Goal: Navigation & Orientation: Find specific page/section

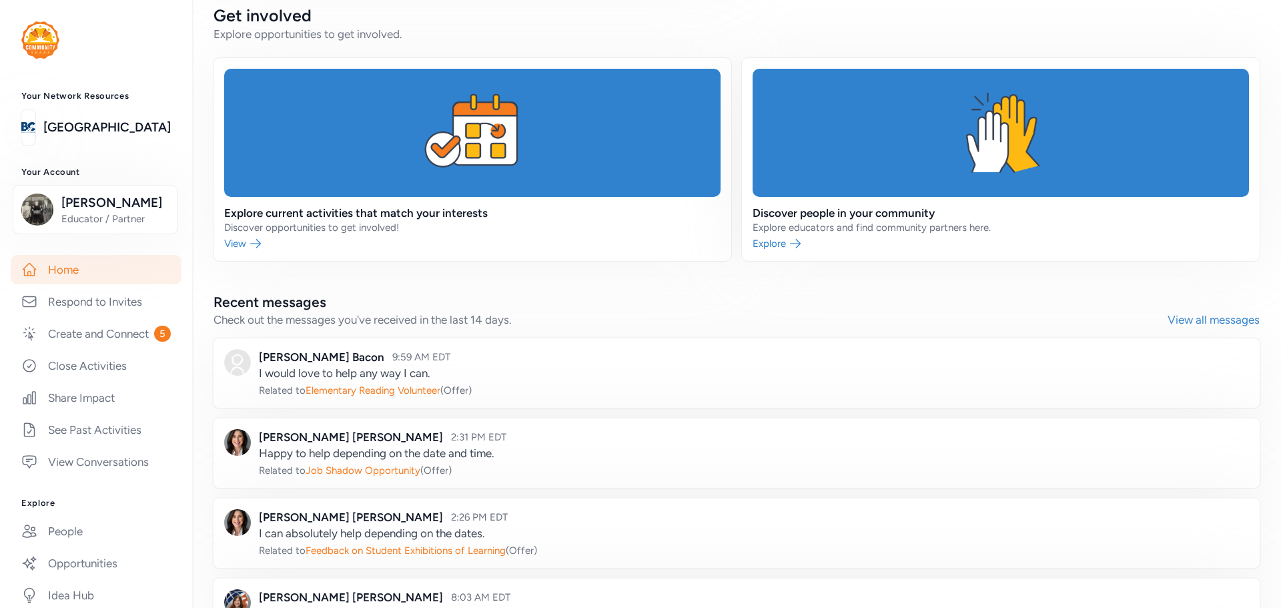
scroll to position [377, 0]
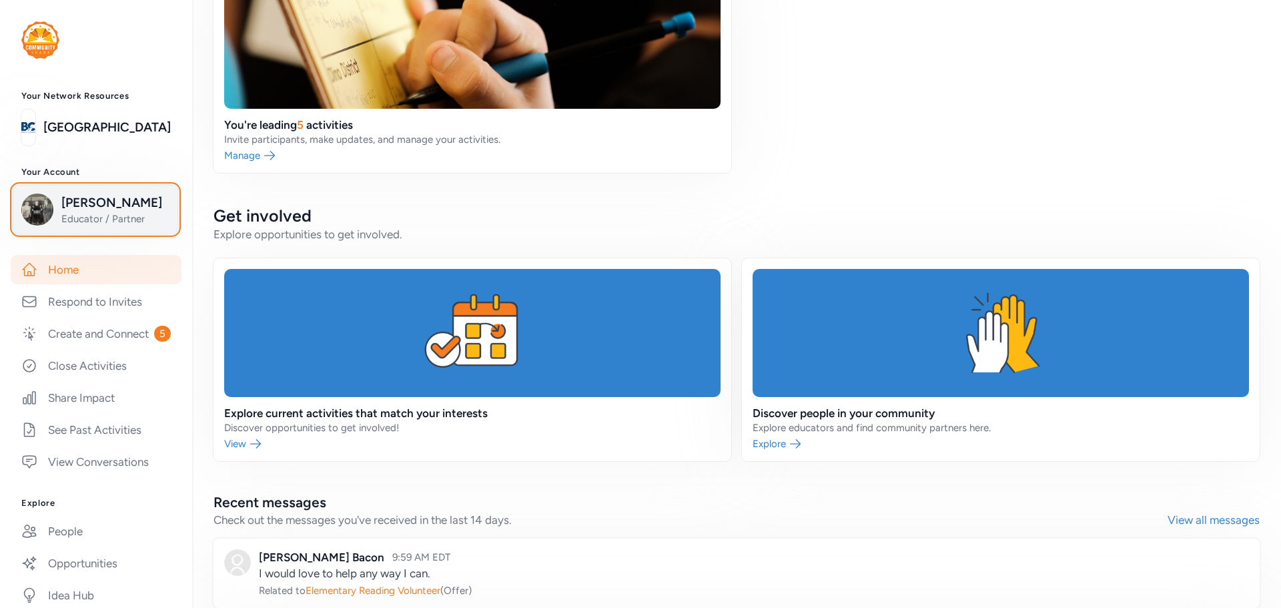
click at [87, 212] on span "[PERSON_NAME]" at bounding box center [115, 202] width 108 height 19
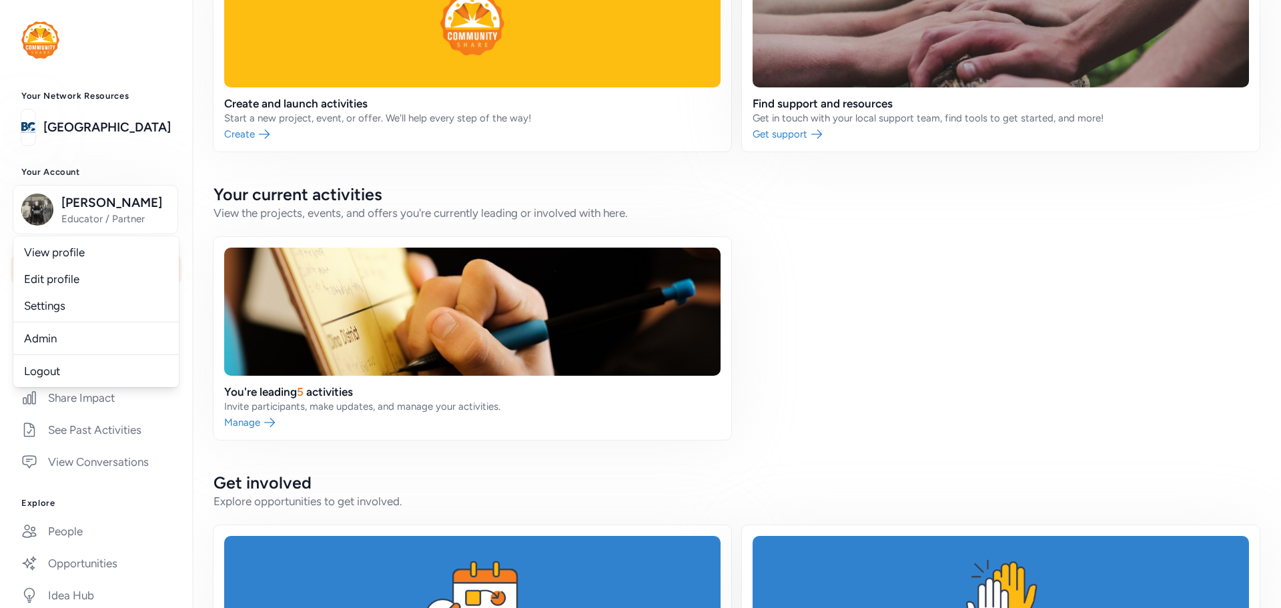
scroll to position [0, 0]
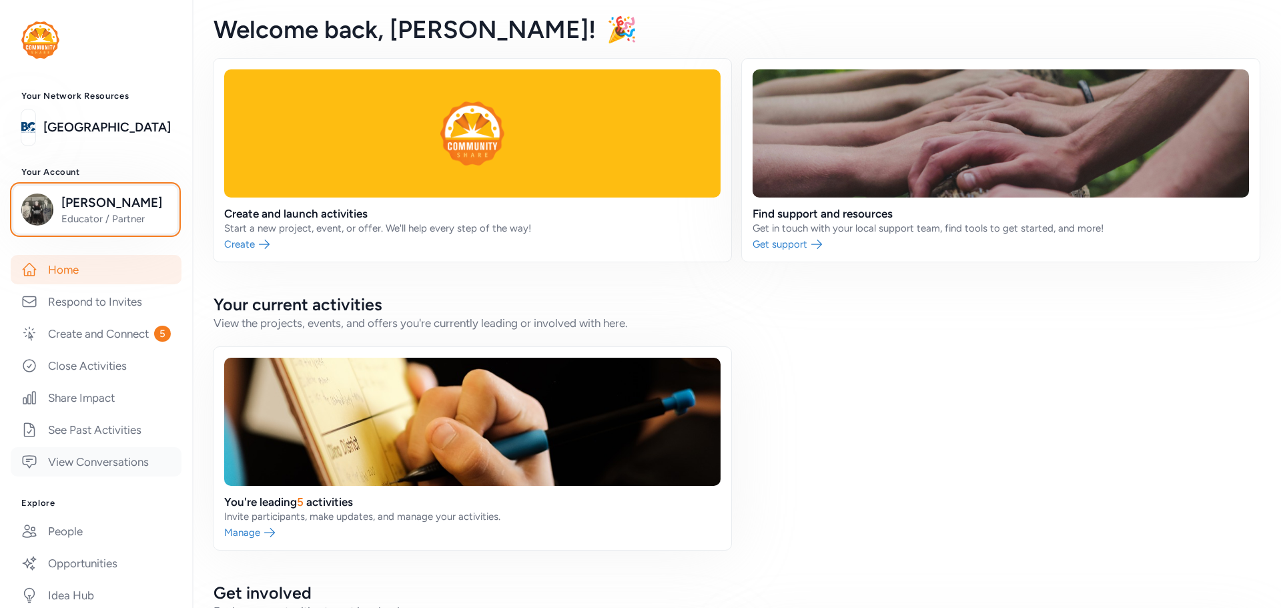
scroll to position [200, 0]
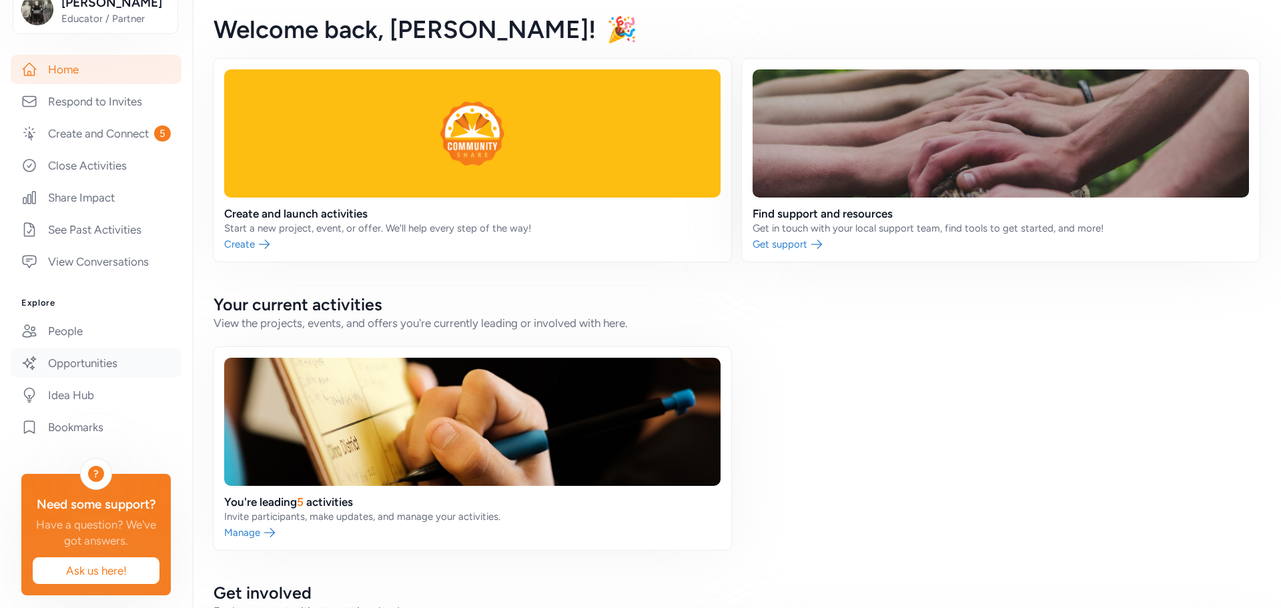
click at [71, 378] on link "Opportunities" at bounding box center [96, 362] width 171 height 29
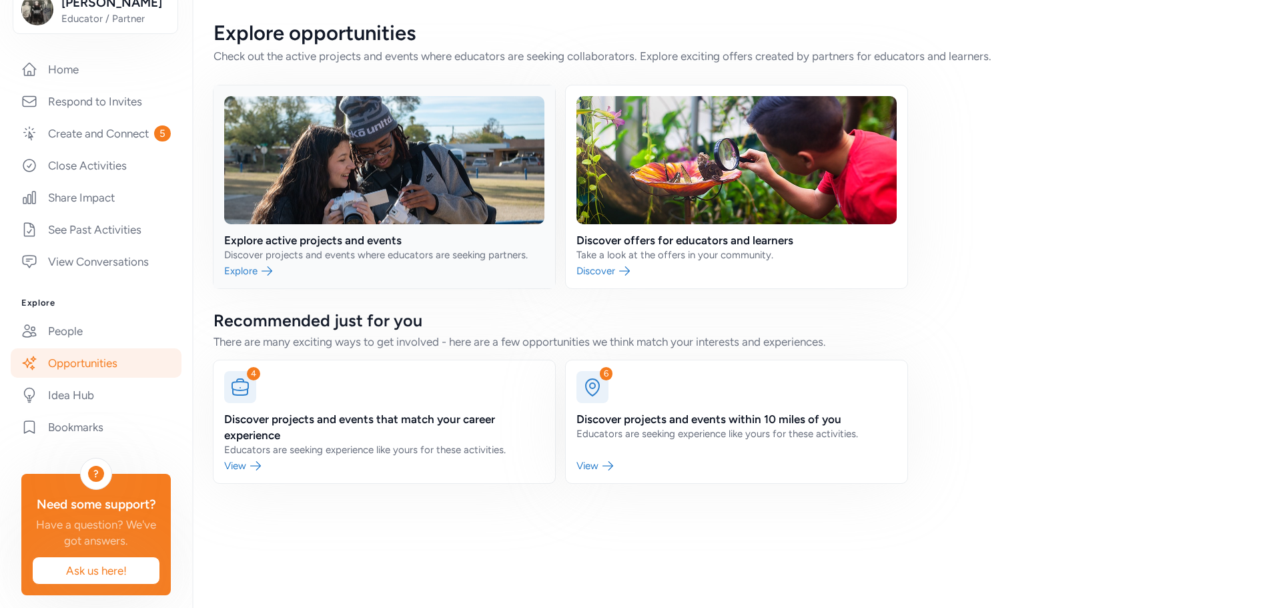
click at [312, 213] on link at bounding box center [384, 186] width 342 height 203
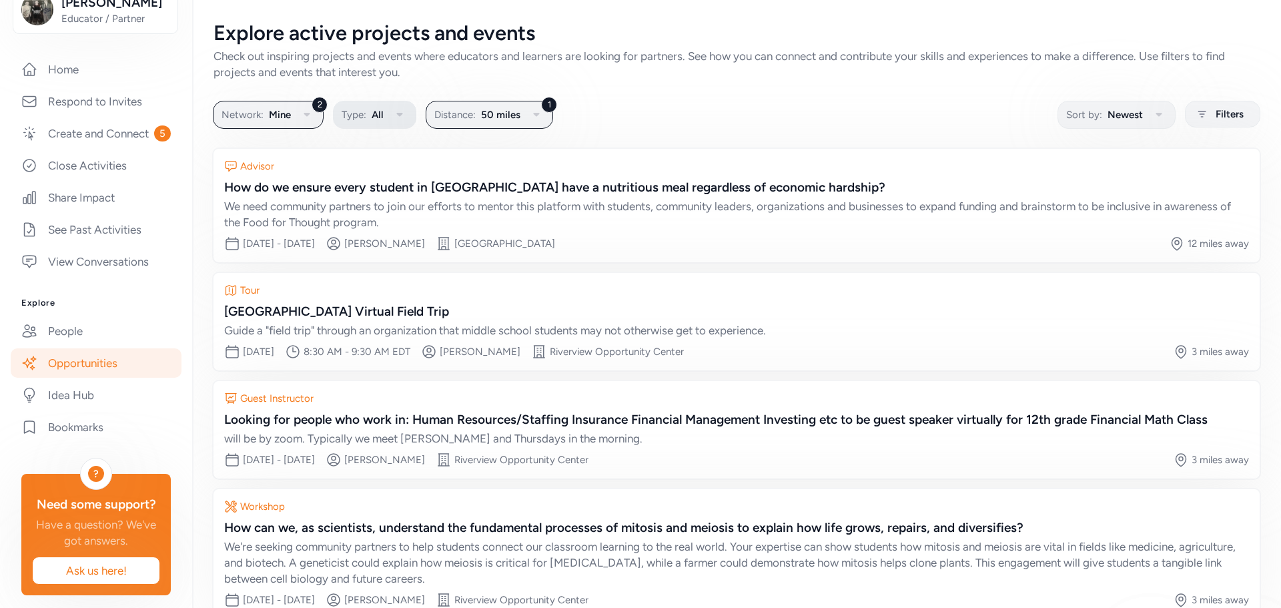
click at [398, 115] on icon "button" at bounding box center [399, 115] width 6 height 4
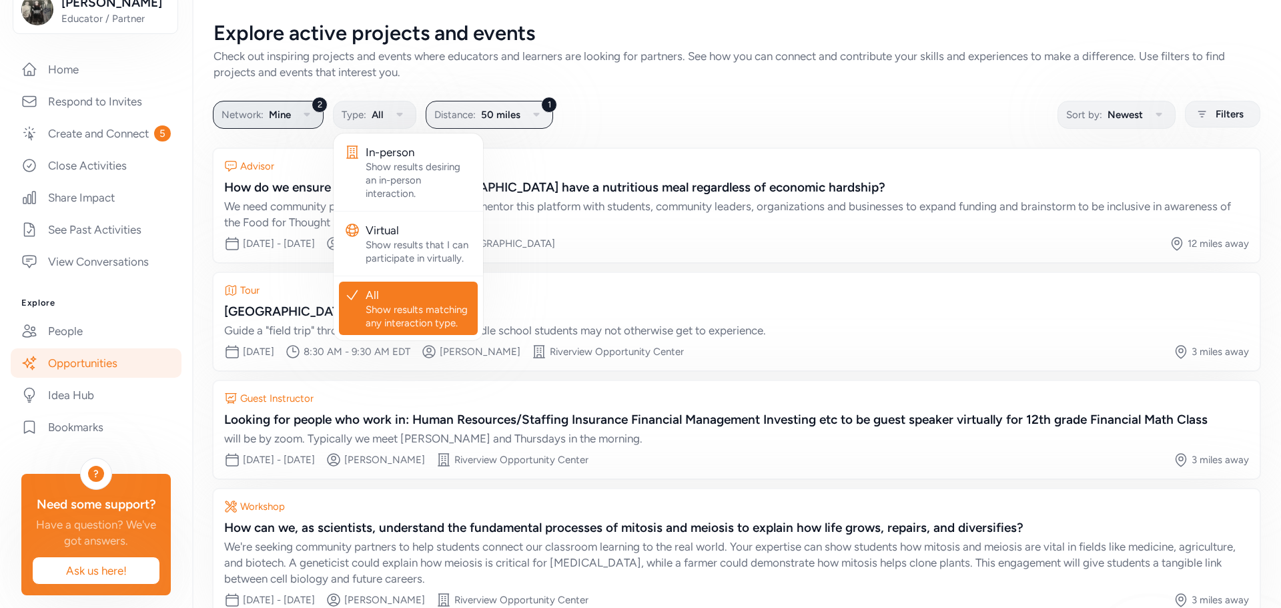
click at [310, 114] on icon "button" at bounding box center [307, 115] width 16 height 16
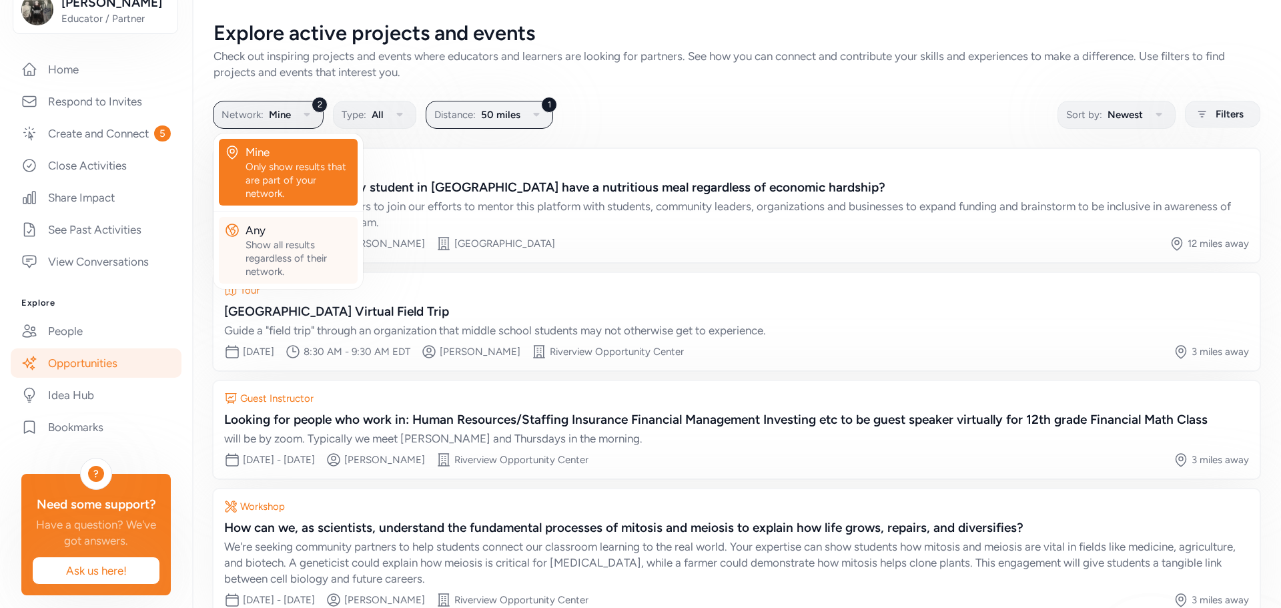
click at [275, 244] on div "Show all results regardless of their network." at bounding box center [299, 258] width 107 height 40
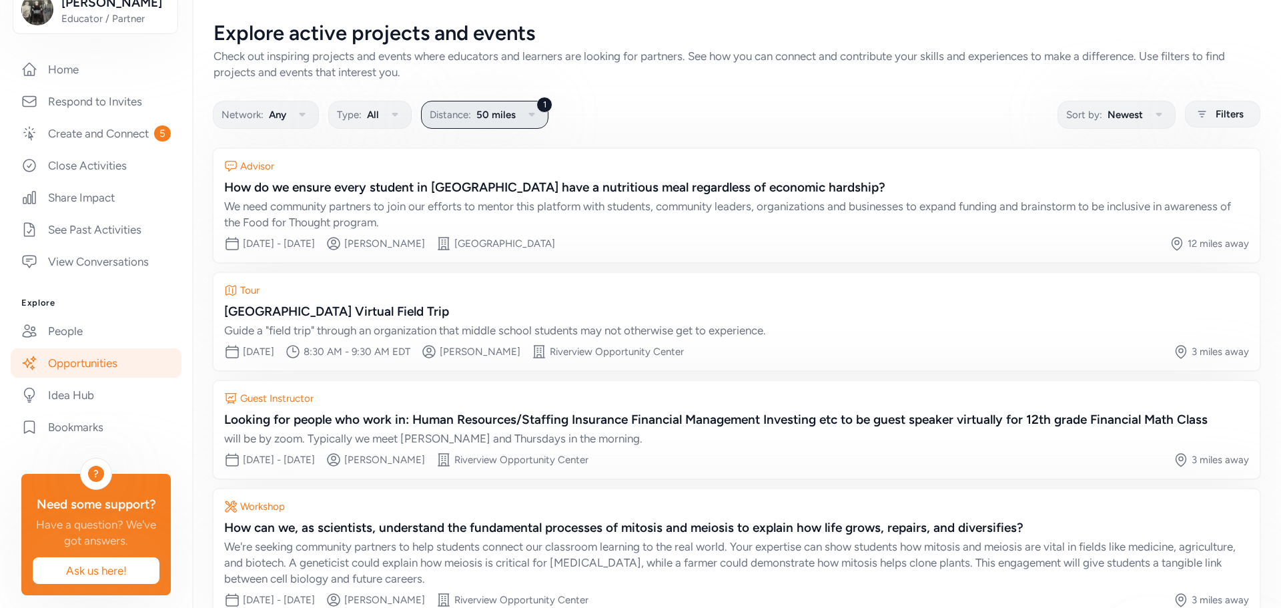
click at [532, 116] on icon "button" at bounding box center [532, 115] width 16 height 16
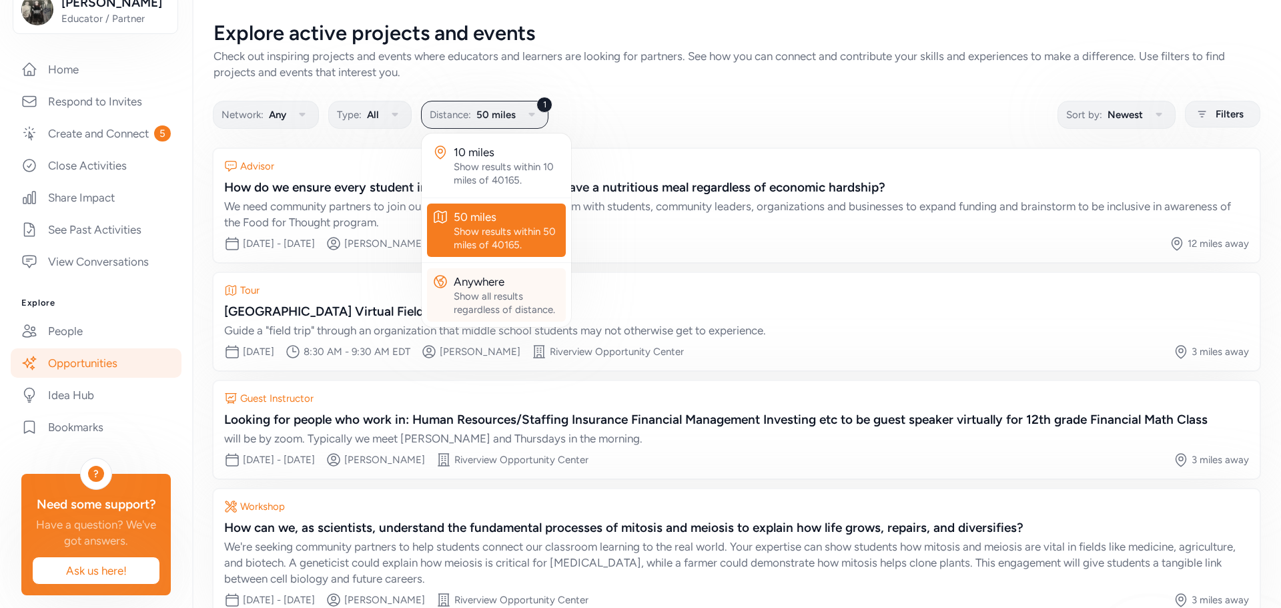
click at [495, 278] on div "Anywhere" at bounding box center [507, 282] width 107 height 16
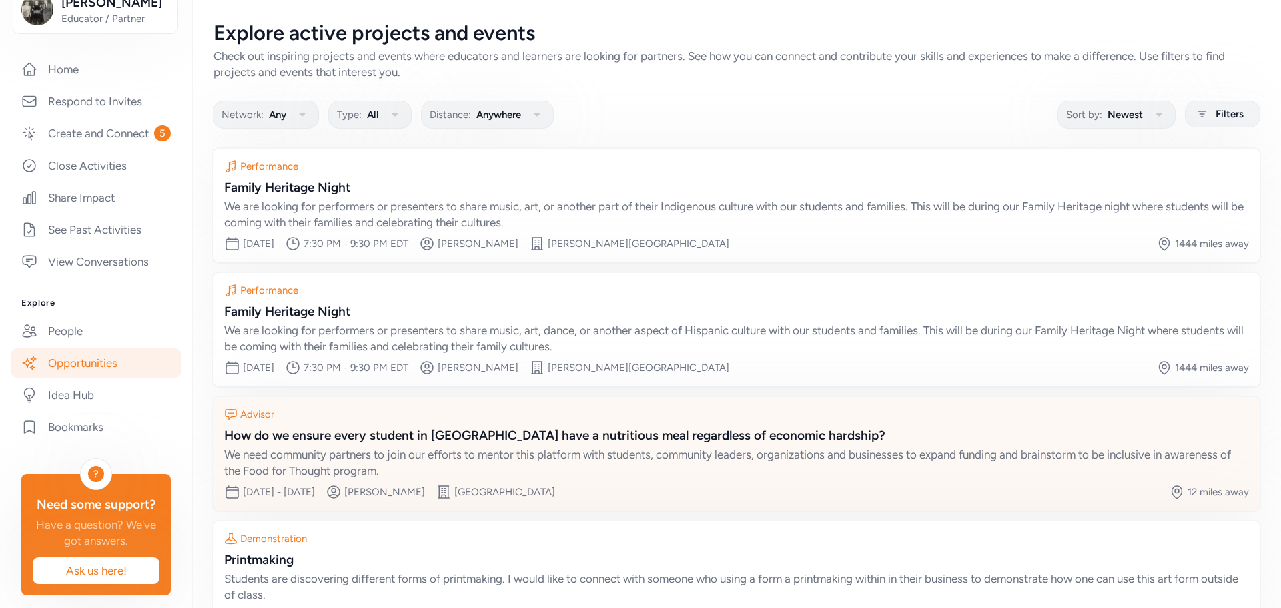
scroll to position [96, 0]
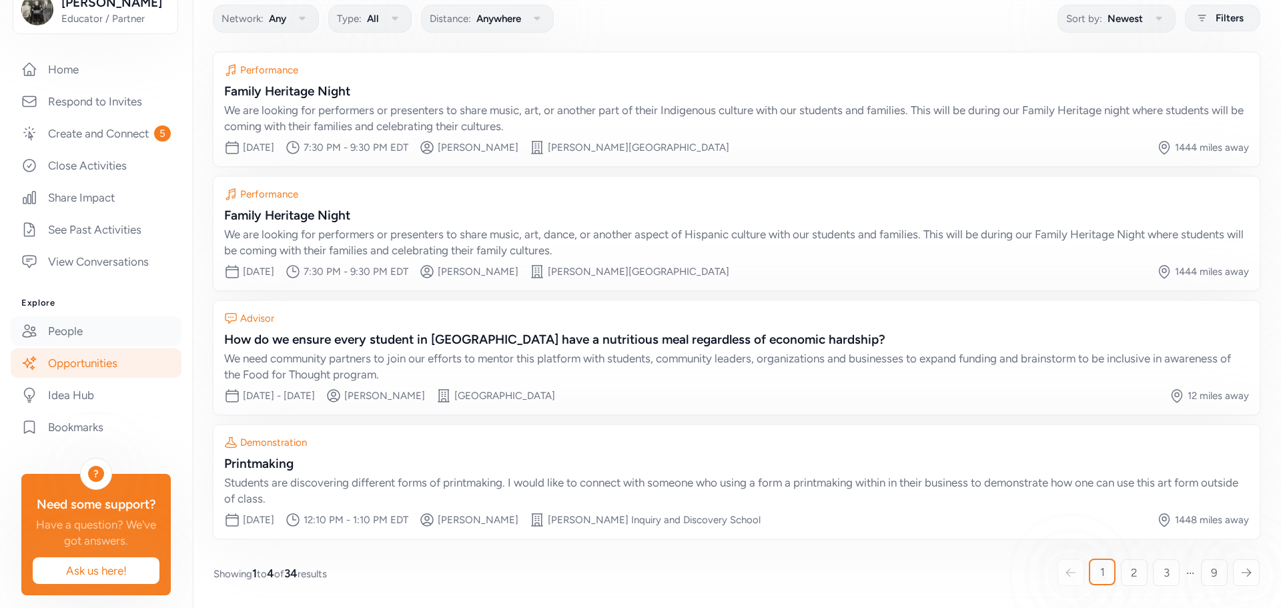
click at [106, 342] on link "People" at bounding box center [96, 330] width 171 height 29
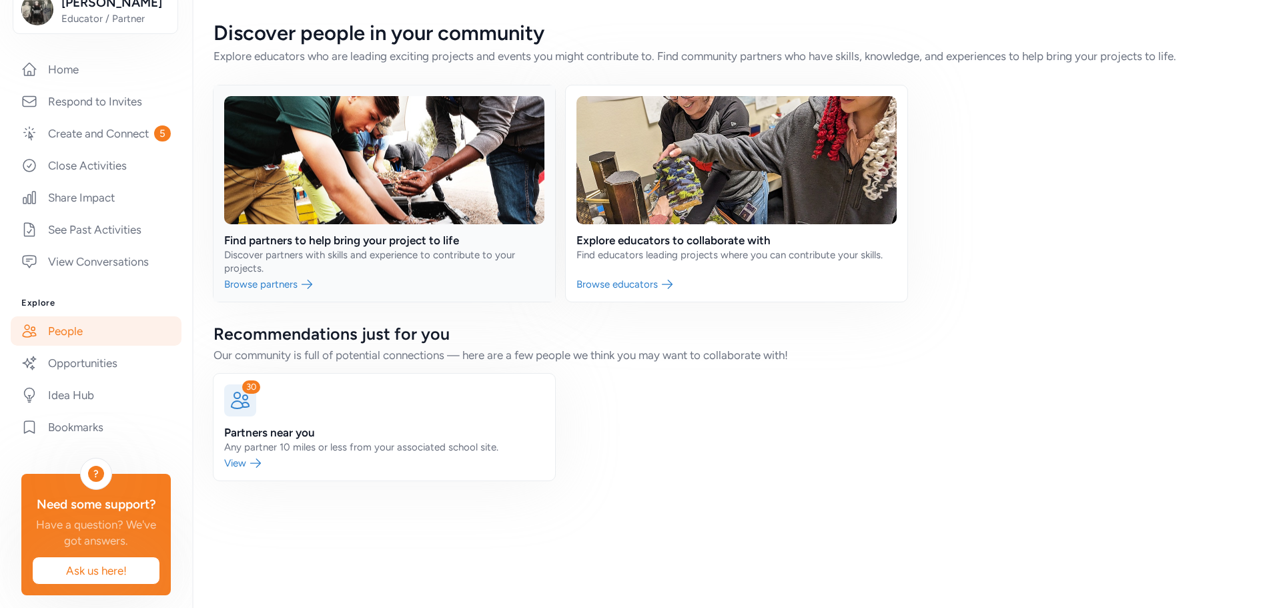
click at [345, 234] on link at bounding box center [384, 193] width 342 height 216
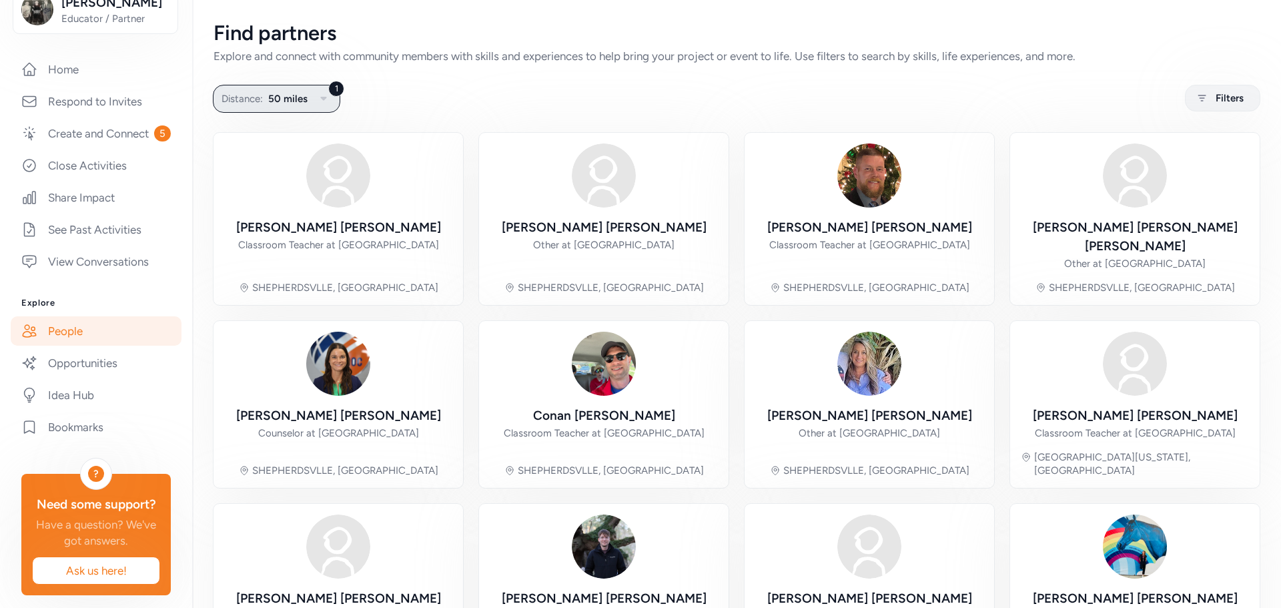
click at [328, 101] on icon "button" at bounding box center [324, 99] width 16 height 16
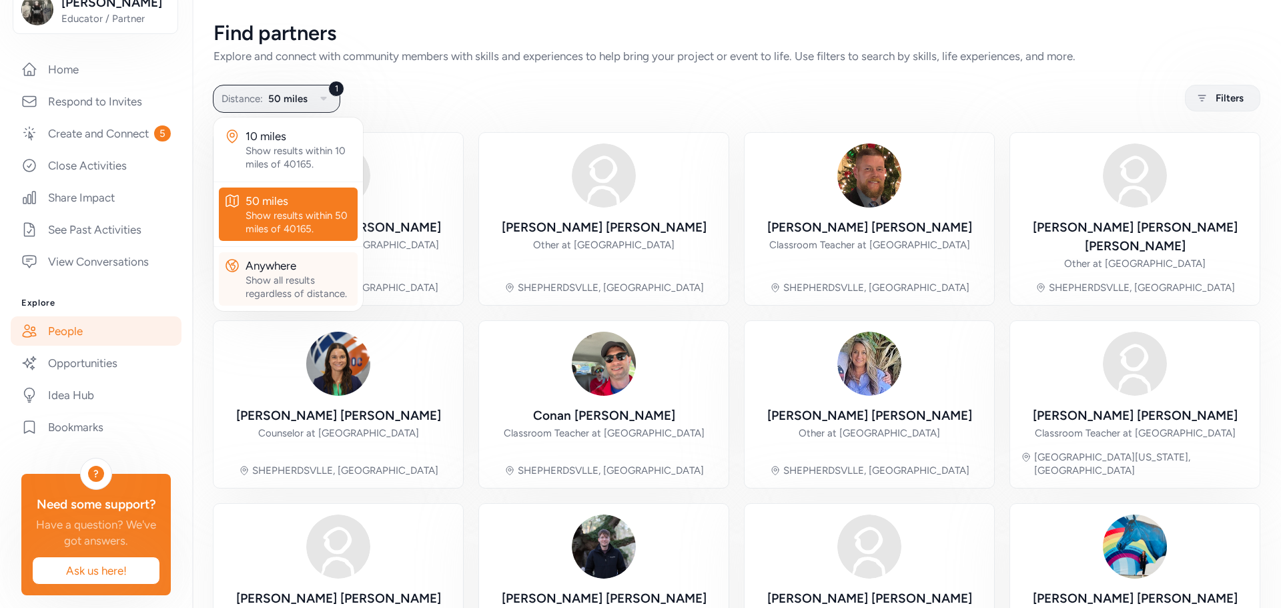
click at [296, 264] on div "Anywhere" at bounding box center [299, 266] width 107 height 16
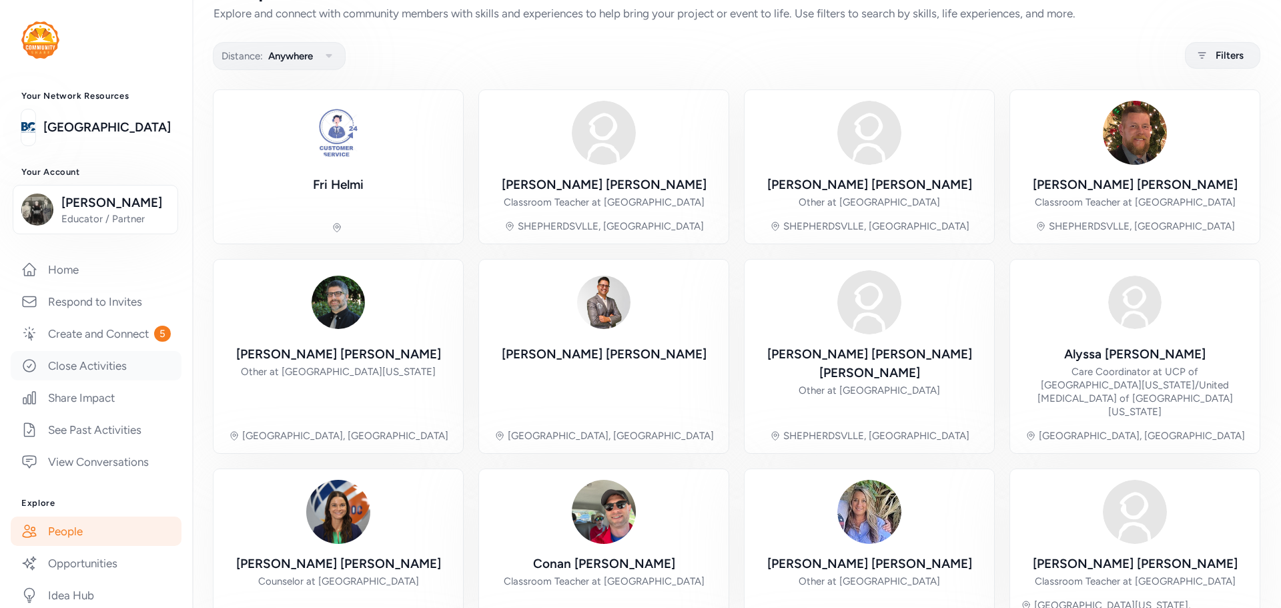
scroll to position [133, 0]
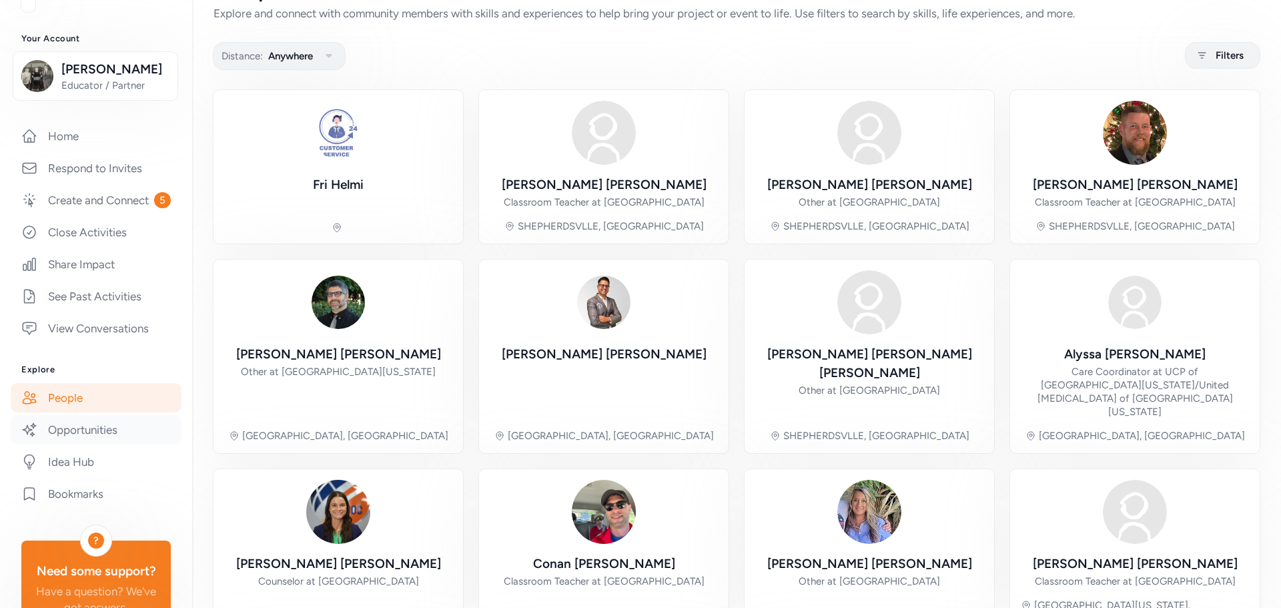
click at [77, 444] on link "Opportunities" at bounding box center [96, 429] width 171 height 29
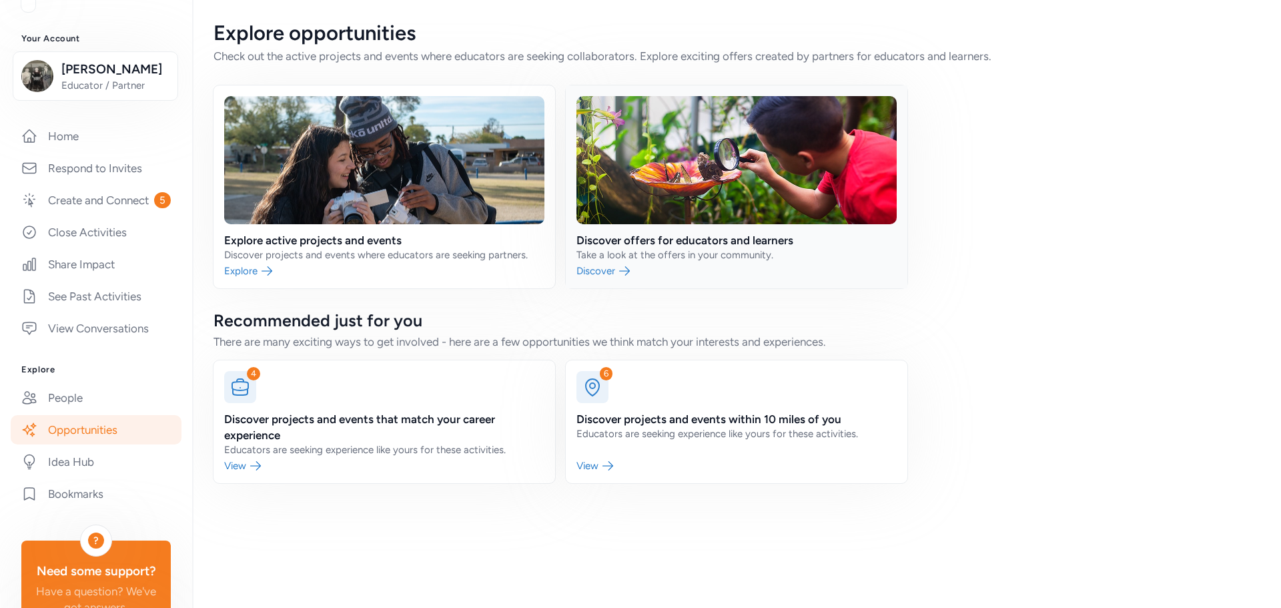
click at [634, 221] on link at bounding box center [737, 186] width 342 height 203
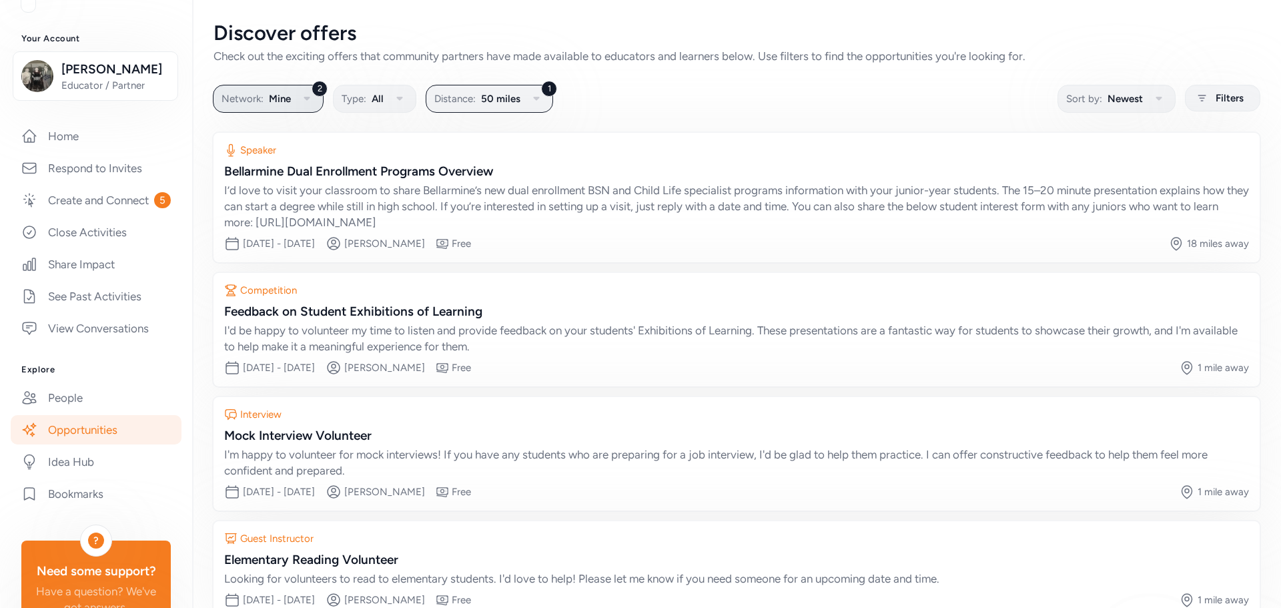
click at [310, 100] on icon "button" at bounding box center [307, 99] width 16 height 16
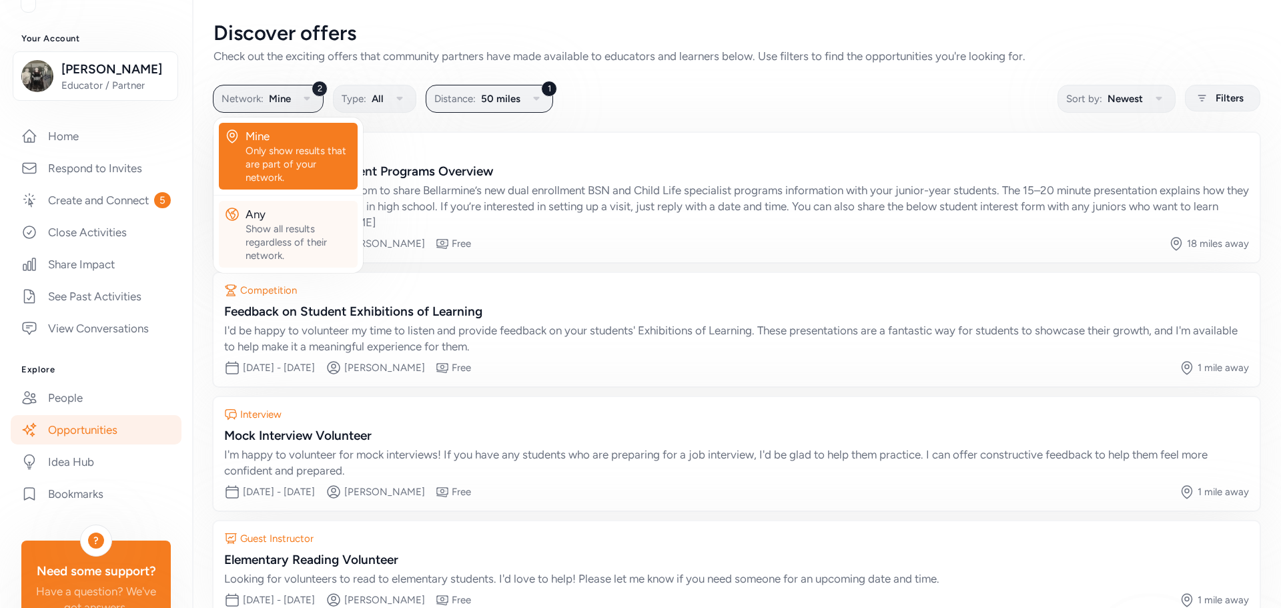
click at [279, 222] on div "Show all results regardless of their network." at bounding box center [299, 242] width 107 height 40
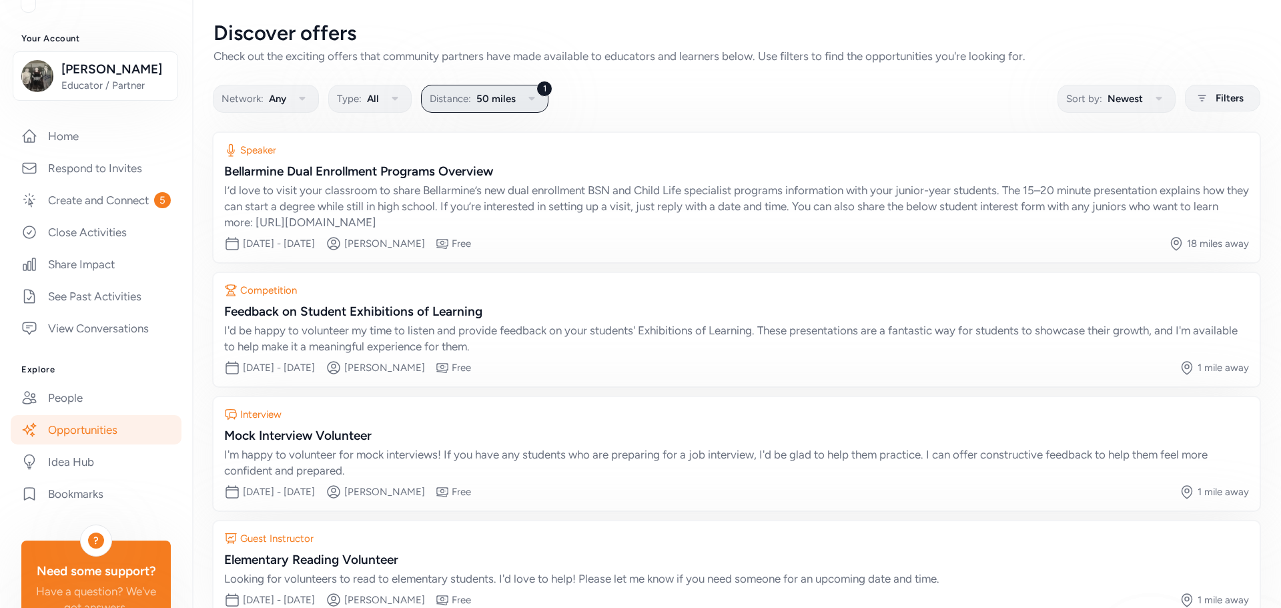
click at [534, 97] on icon "button" at bounding box center [532, 99] width 16 height 16
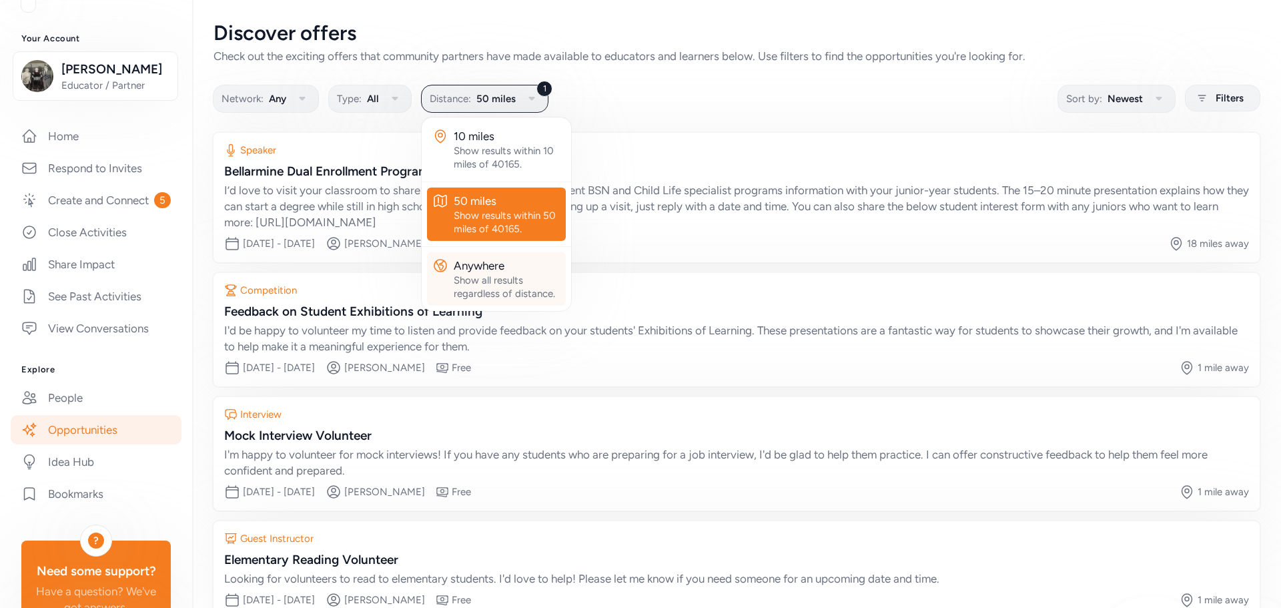
click at [496, 270] on div "Anywhere" at bounding box center [507, 266] width 107 height 16
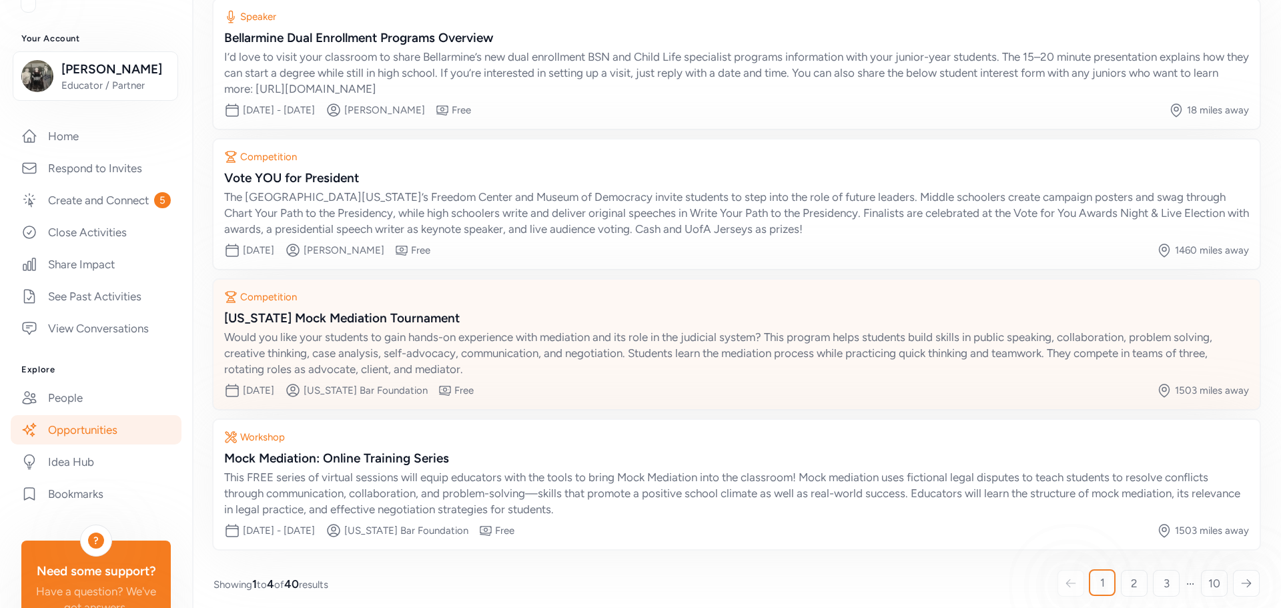
scroll to position [144, 0]
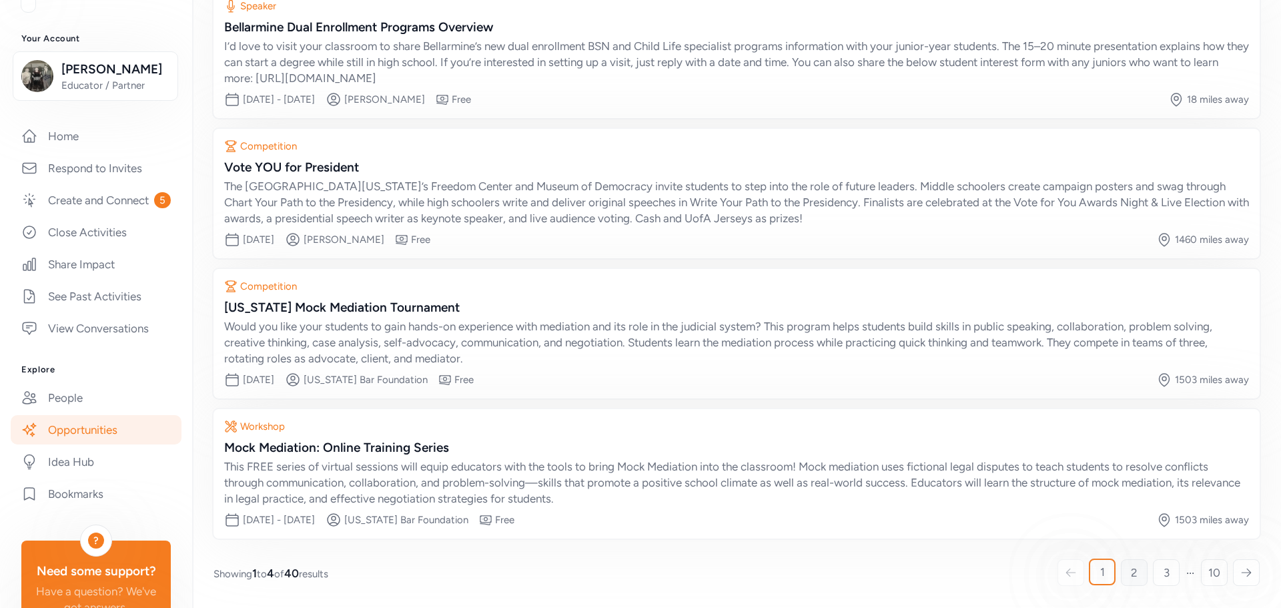
click at [1131, 567] on span "2" at bounding box center [1134, 572] width 7 height 16
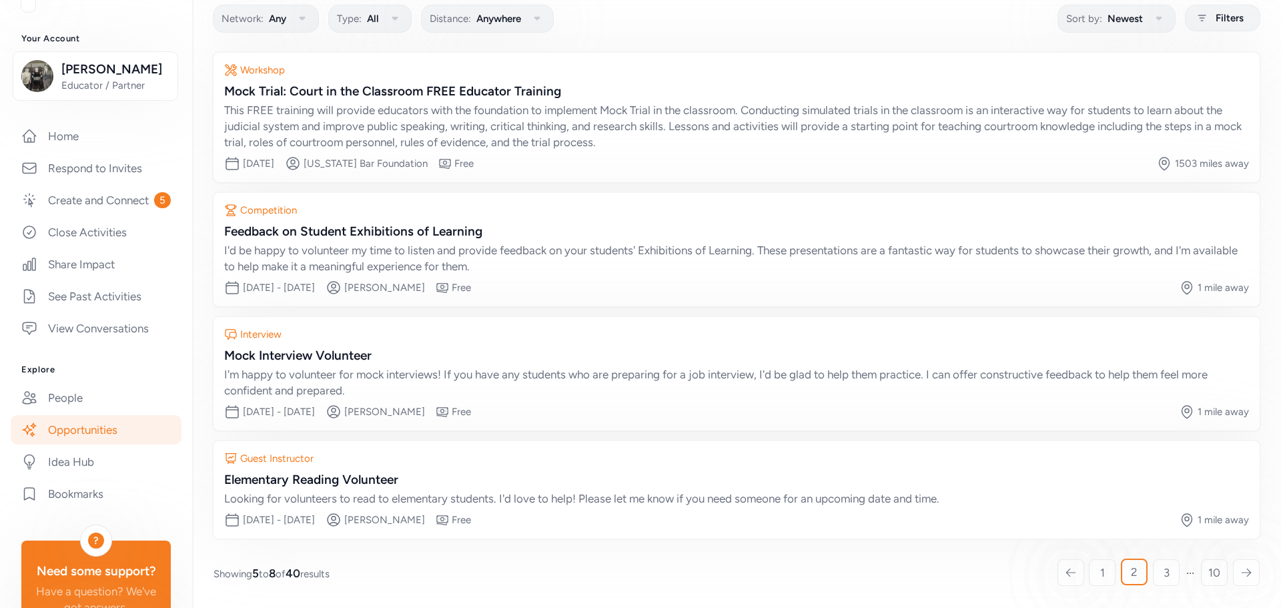
scroll to position [80, 0]
click at [1163, 574] on span "3" at bounding box center [1166, 572] width 6 height 16
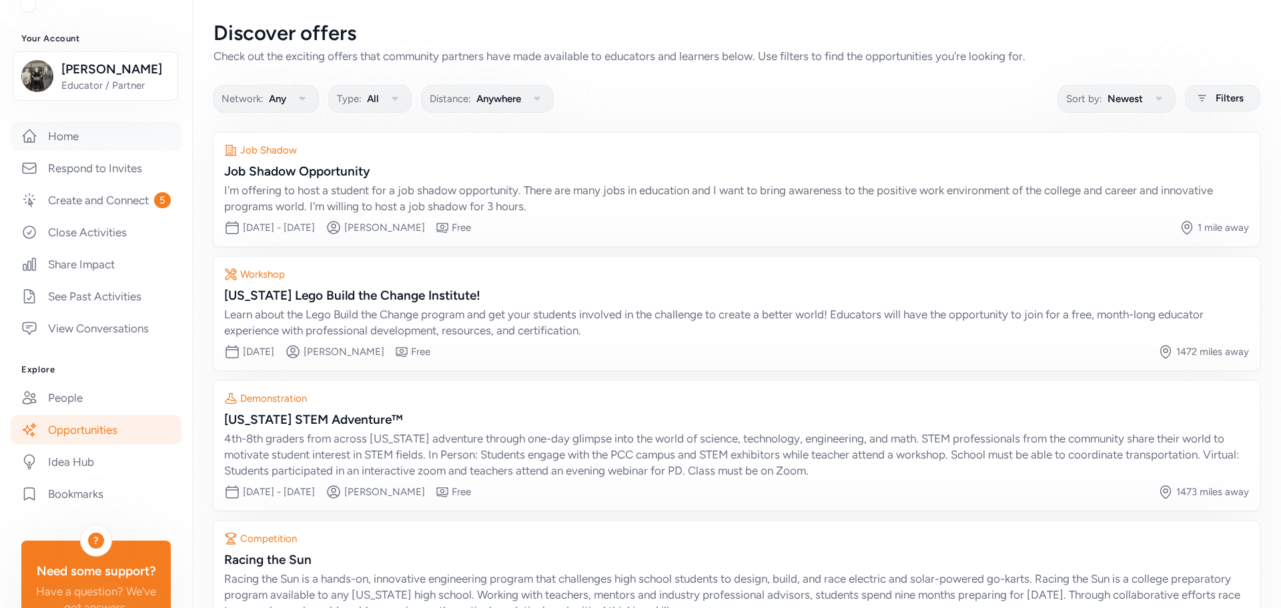
click at [64, 133] on link "Home" at bounding box center [96, 135] width 171 height 29
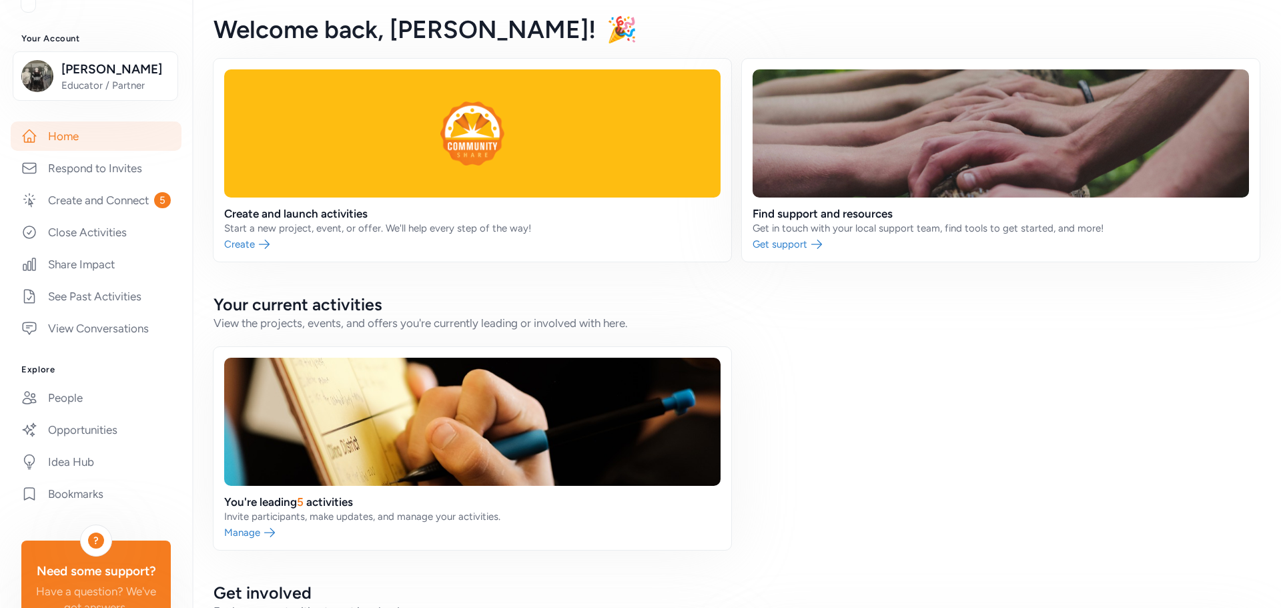
click at [64, 133] on link "Home" at bounding box center [96, 135] width 171 height 29
click at [67, 408] on link "People" at bounding box center [96, 397] width 171 height 29
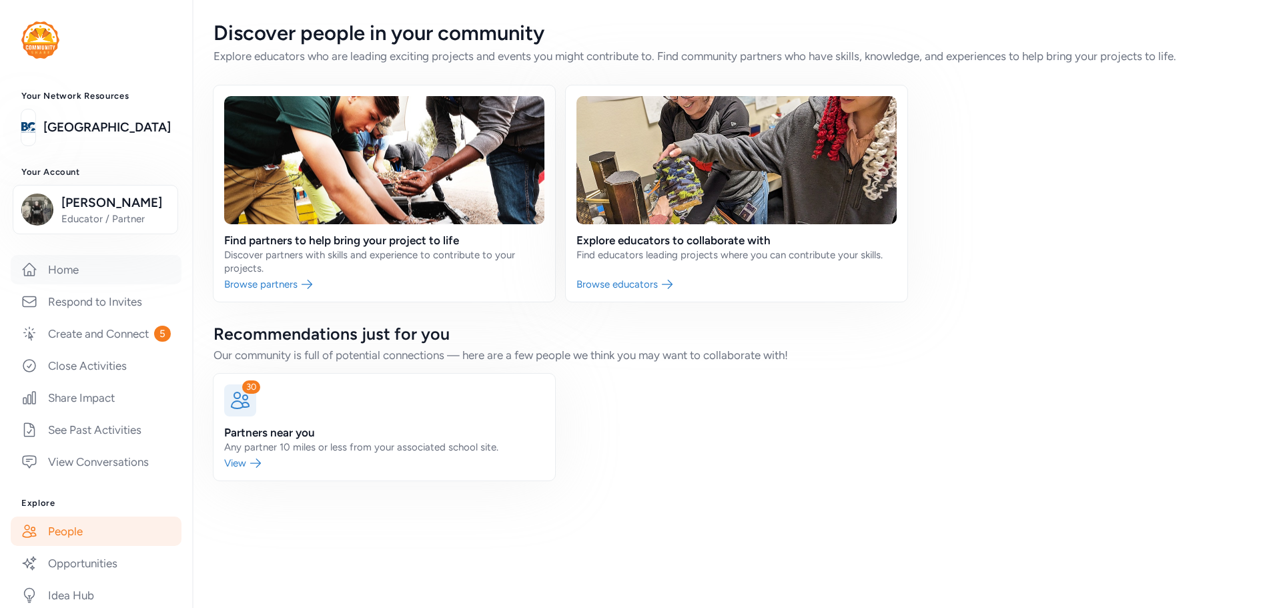
click at [80, 277] on link "Home" at bounding box center [96, 269] width 171 height 29
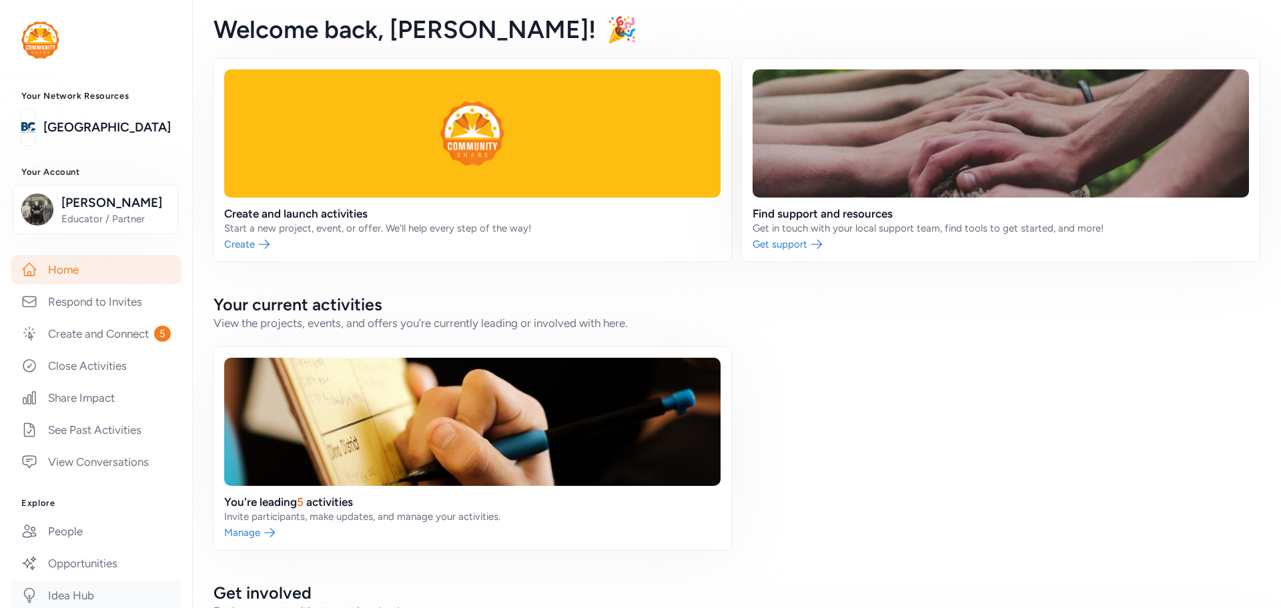
scroll to position [200, 0]
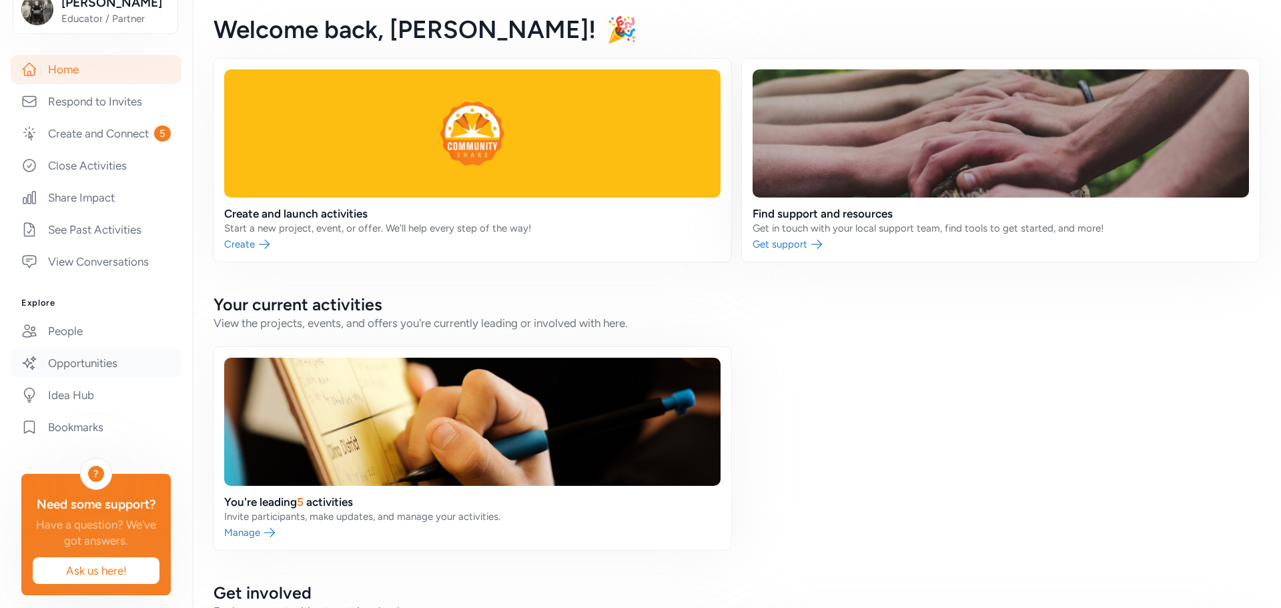
click at [45, 374] on link "Opportunities" at bounding box center [96, 362] width 171 height 29
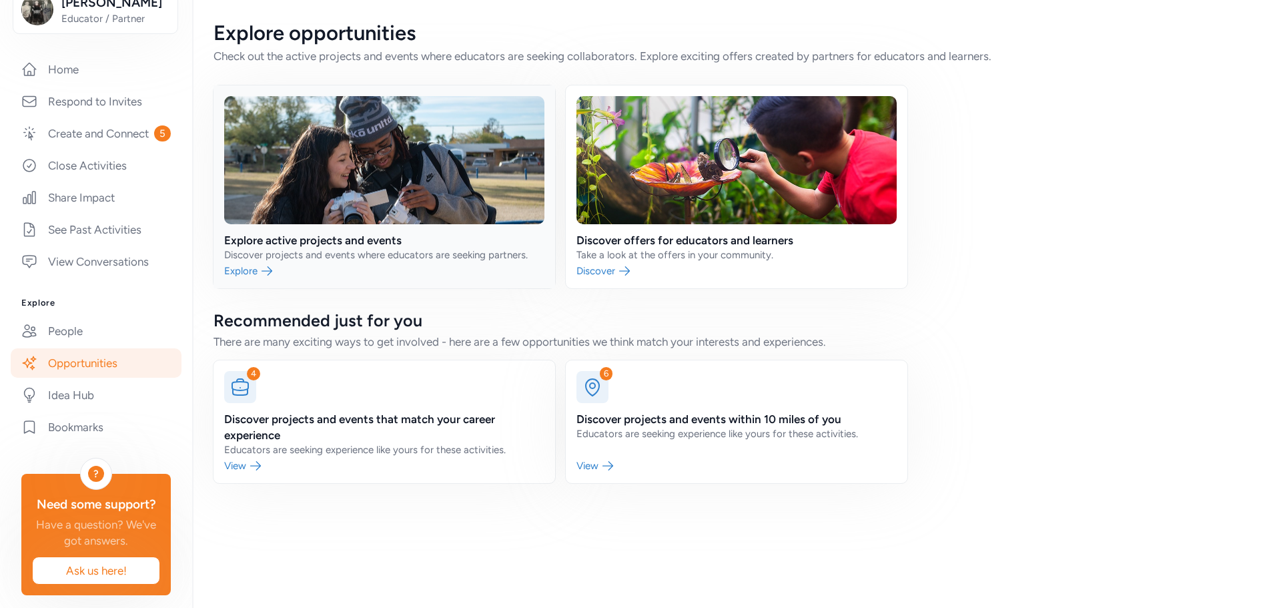
click at [335, 244] on link at bounding box center [384, 186] width 342 height 203
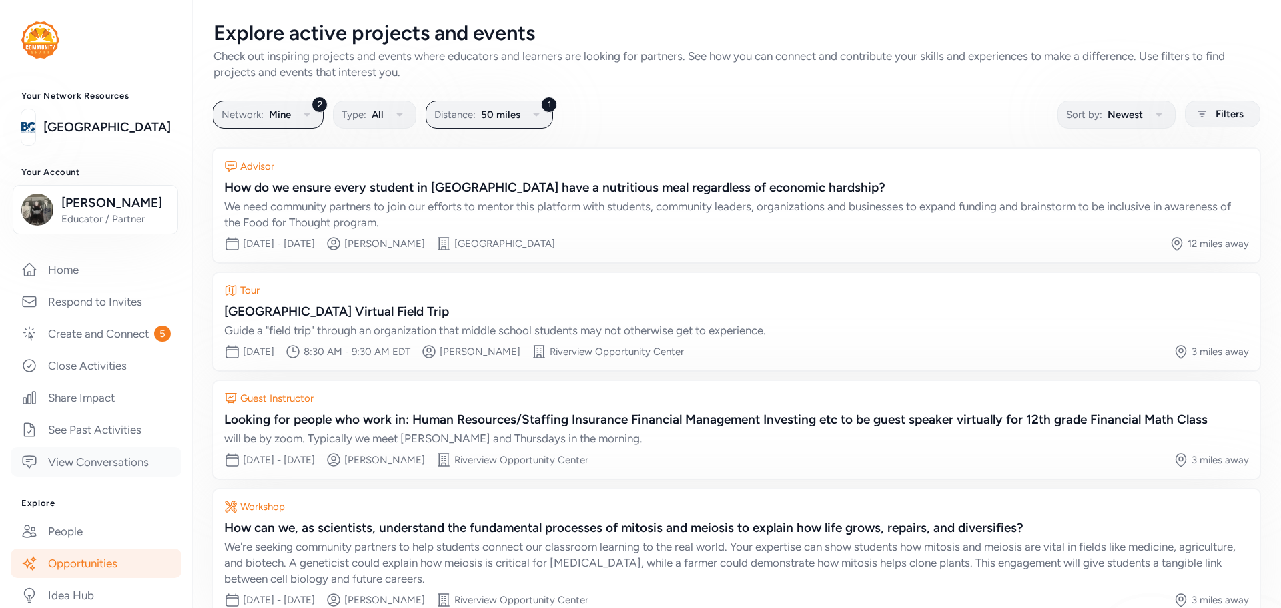
scroll to position [133, 0]
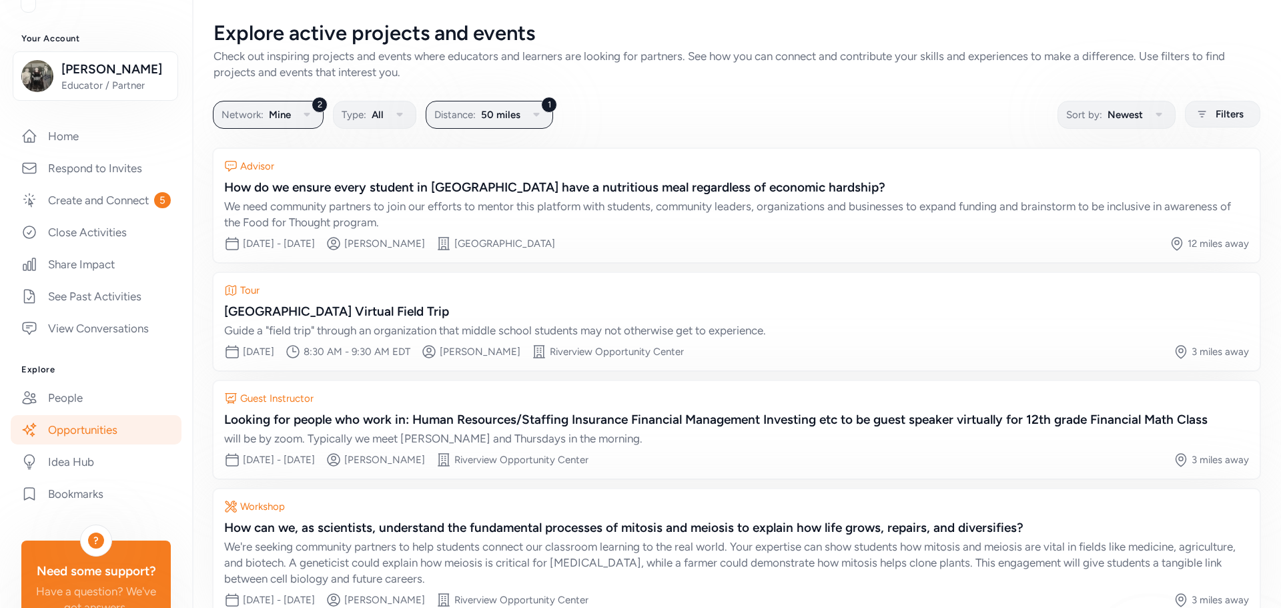
click at [77, 444] on link "Opportunities" at bounding box center [96, 429] width 171 height 29
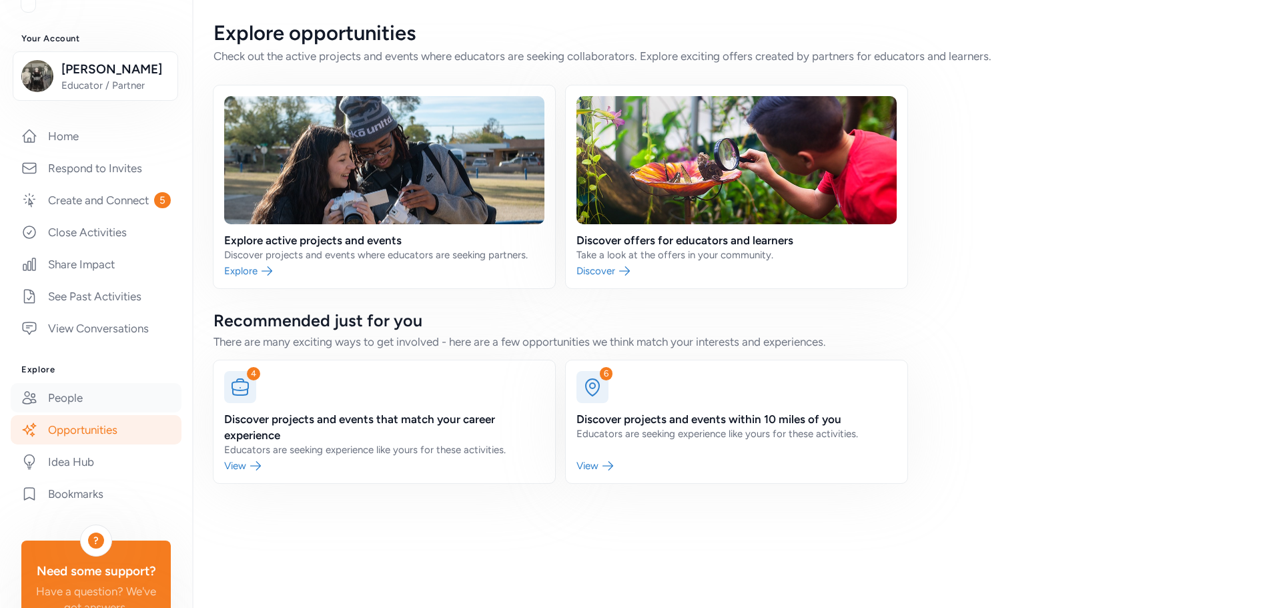
click at [66, 412] on link "People" at bounding box center [96, 397] width 171 height 29
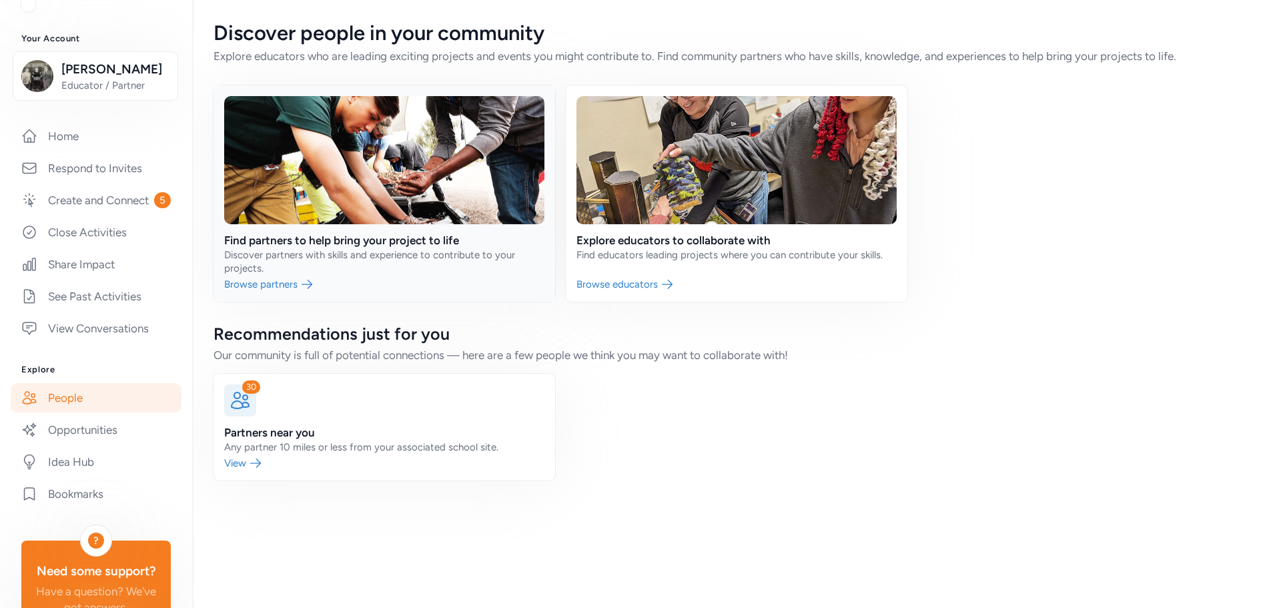
click at [353, 240] on link at bounding box center [384, 193] width 342 height 216
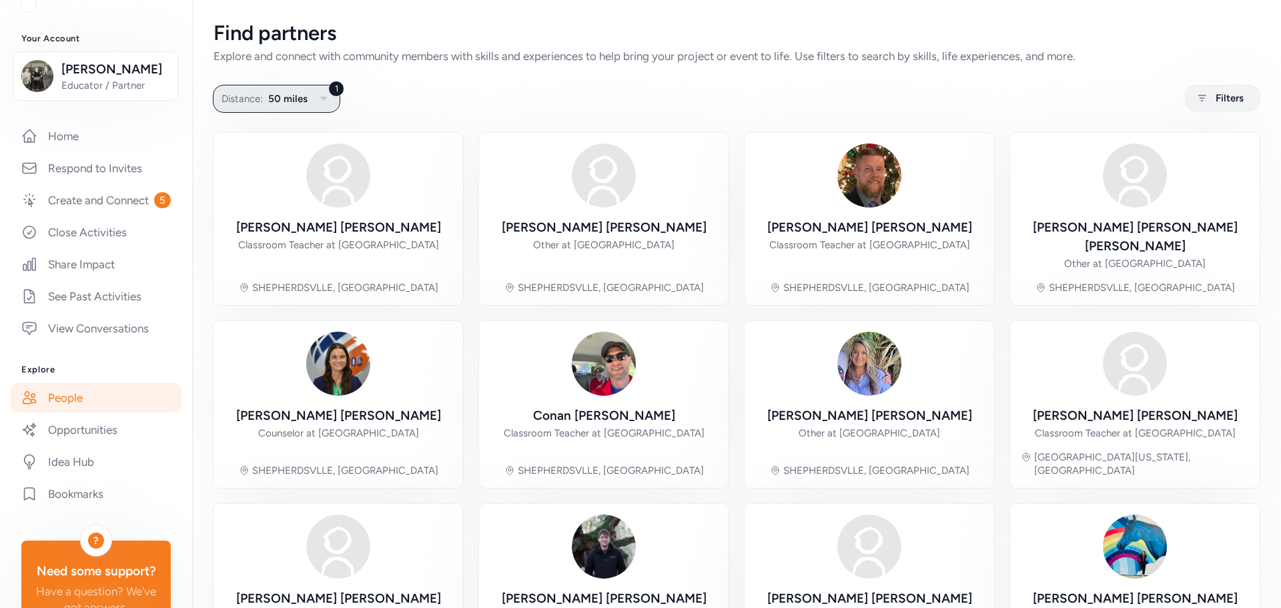
click at [324, 96] on icon "button" at bounding box center [324, 99] width 16 height 16
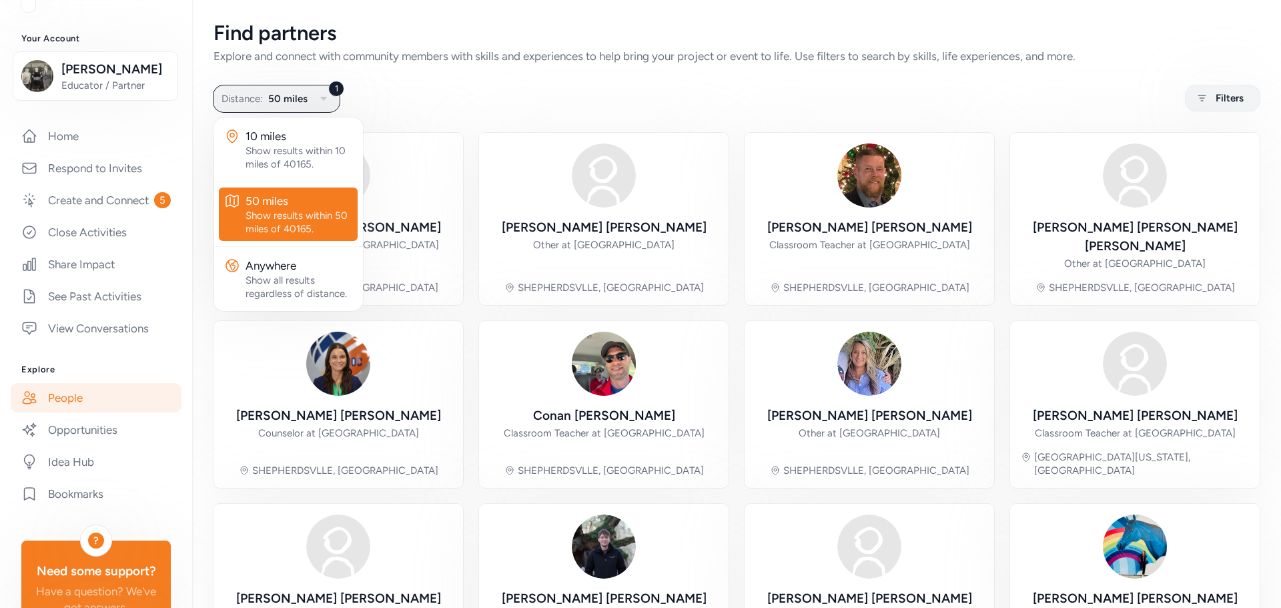
click at [510, 97] on div "1 Distance: 50 miles 10 miles Show results within 10 miles of 40165. 50 miles S…" at bounding box center [736, 98] width 1046 height 26
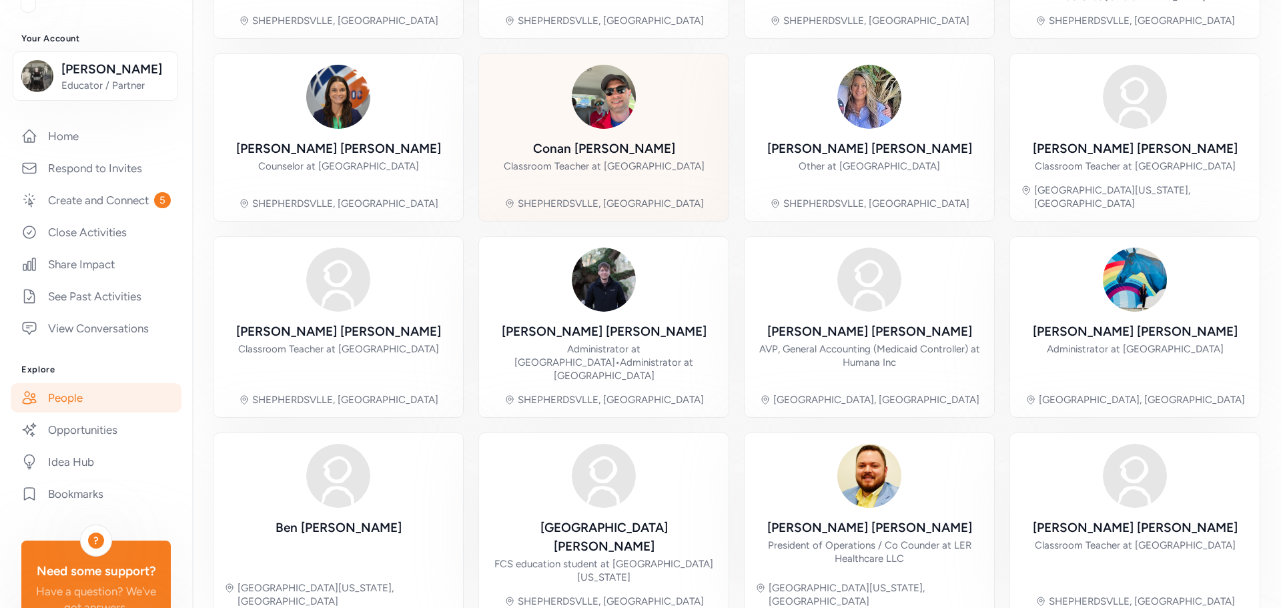
scroll to position [295, 0]
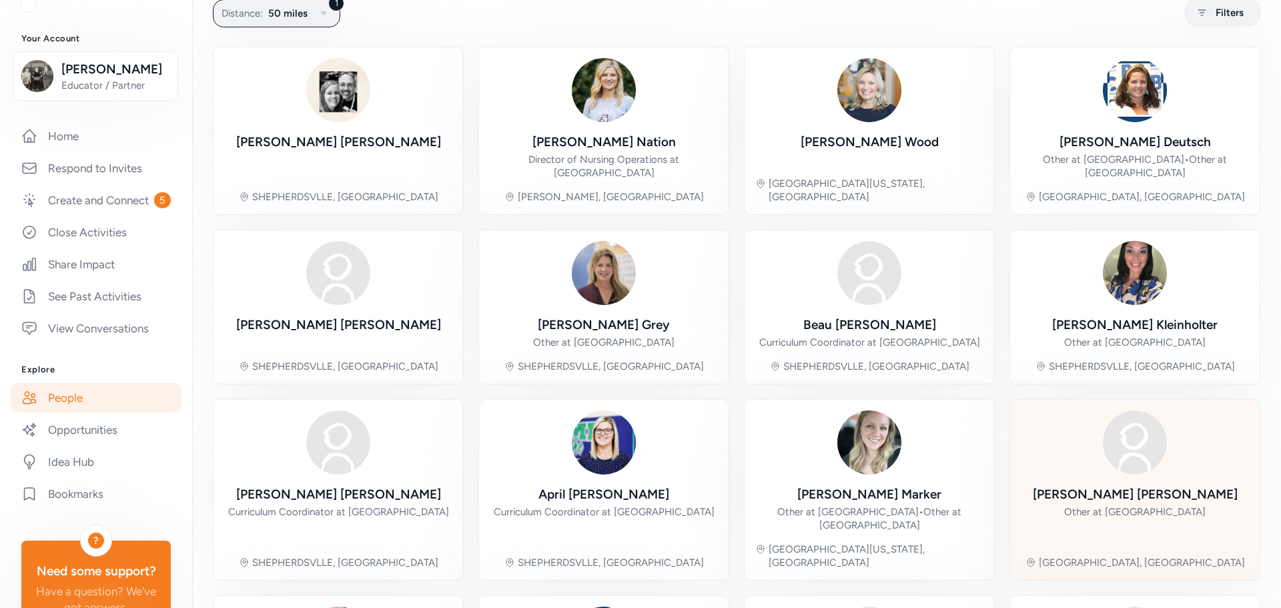
scroll to position [286, 0]
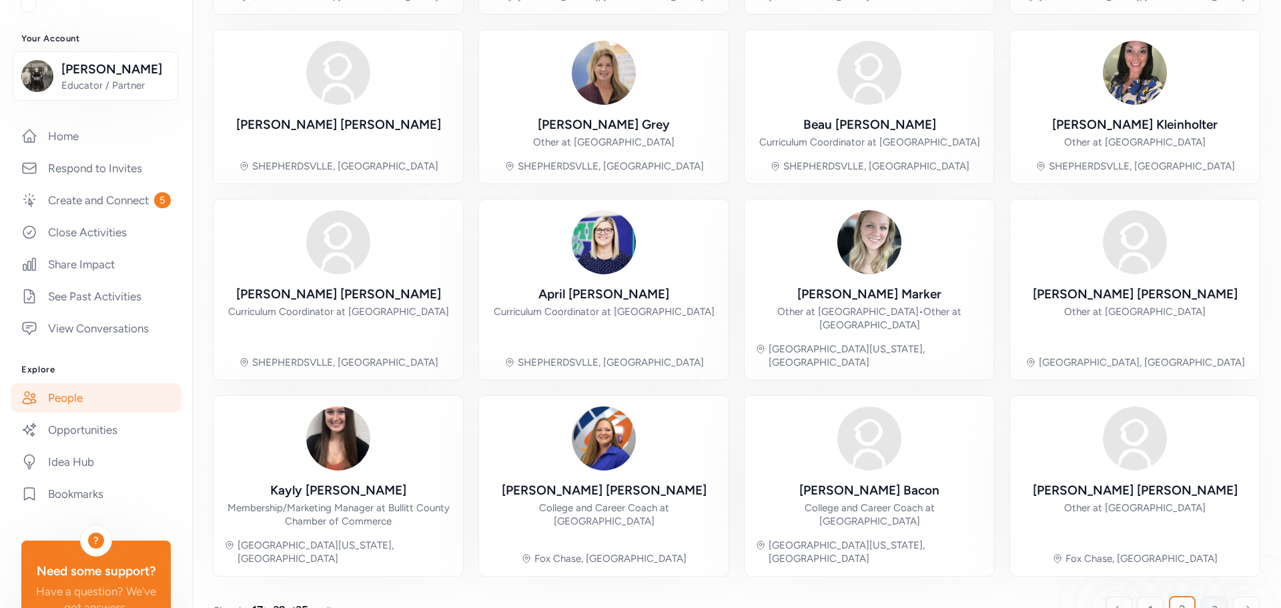
click at [1201, 596] on link "3" at bounding box center [1214, 609] width 27 height 27
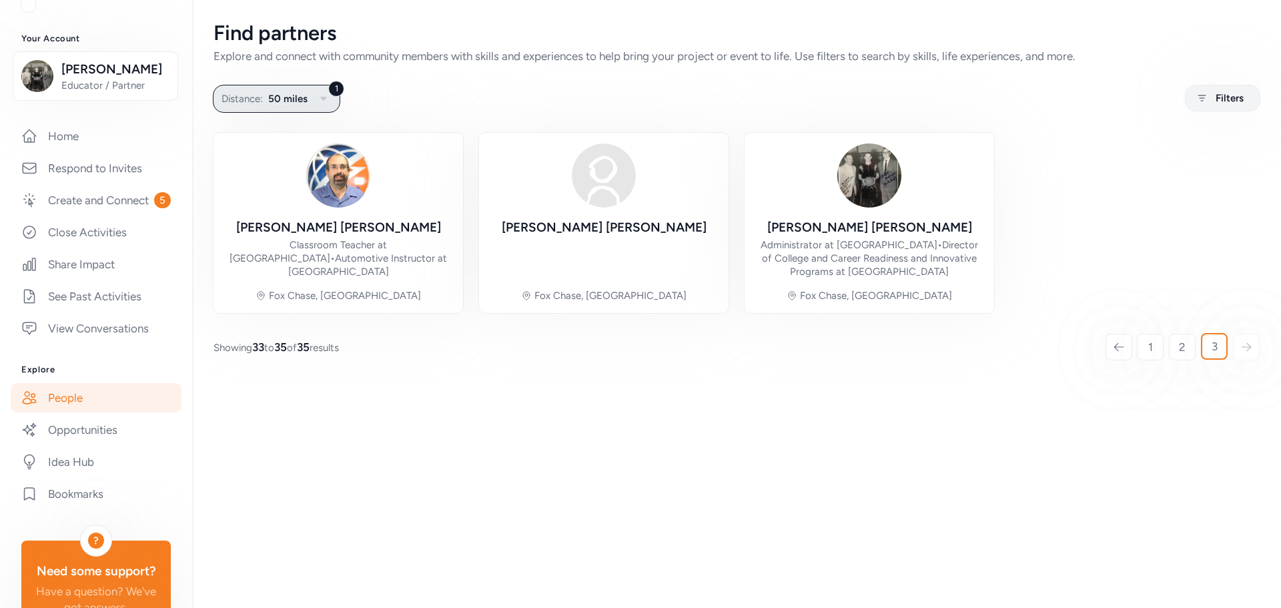
click at [326, 99] on icon "button" at bounding box center [324, 99] width 16 height 16
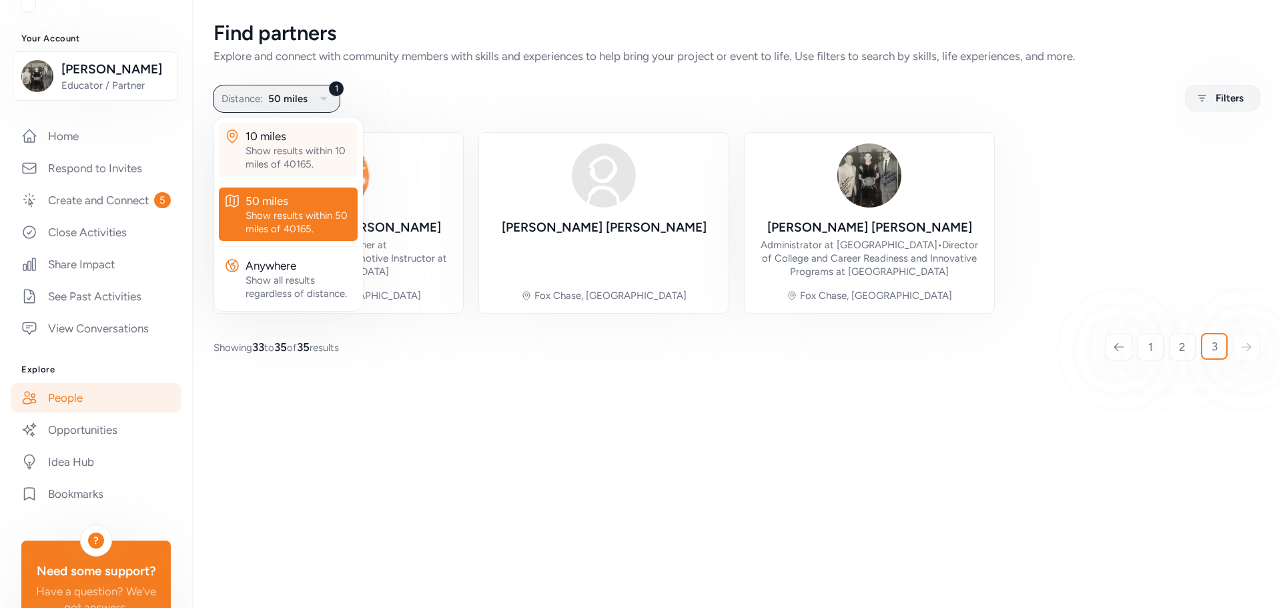
click at [297, 135] on div "10 miles" at bounding box center [299, 136] width 107 height 16
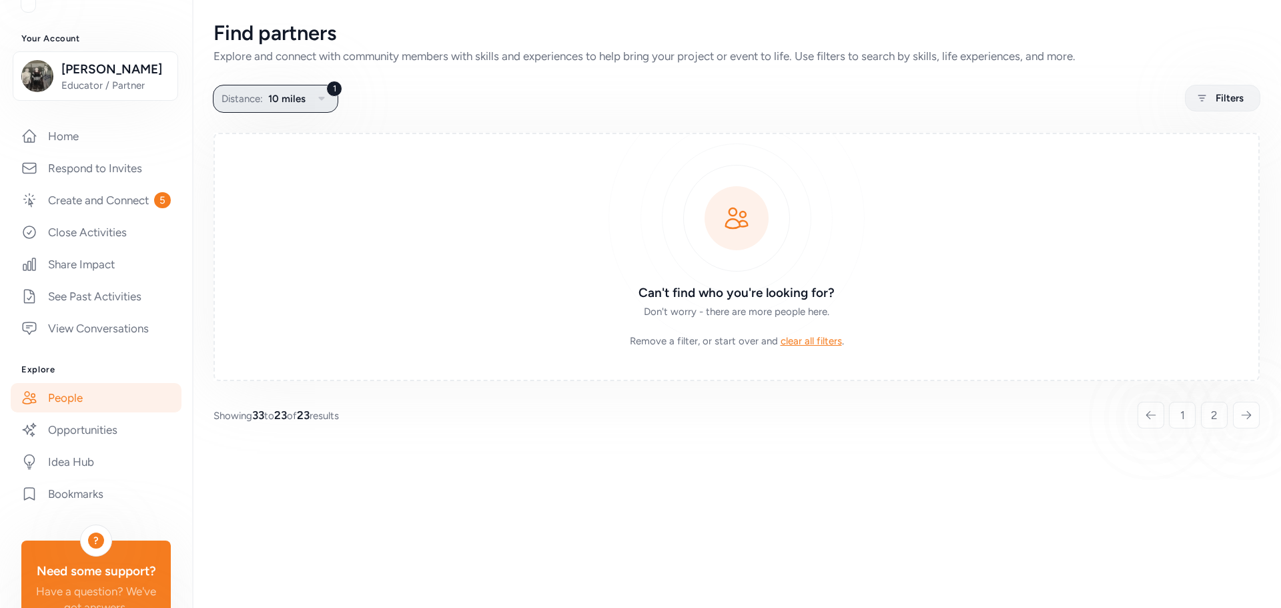
click at [323, 95] on icon "button" at bounding box center [322, 99] width 16 height 16
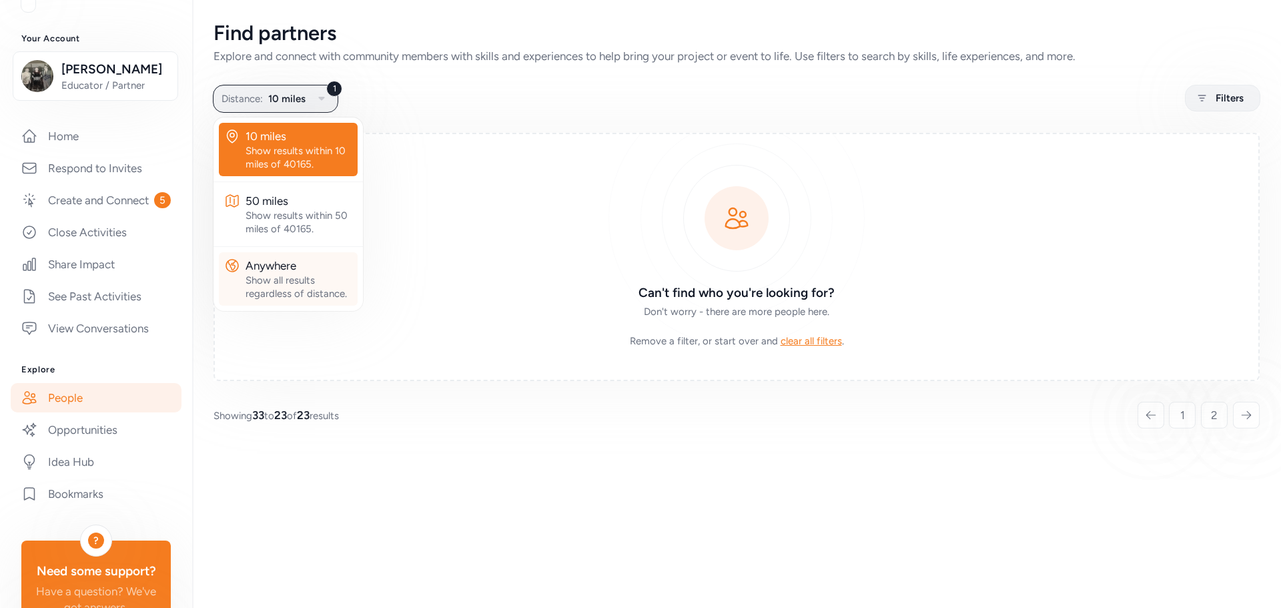
click at [294, 274] on div "Show all results regardless of distance." at bounding box center [299, 287] width 107 height 27
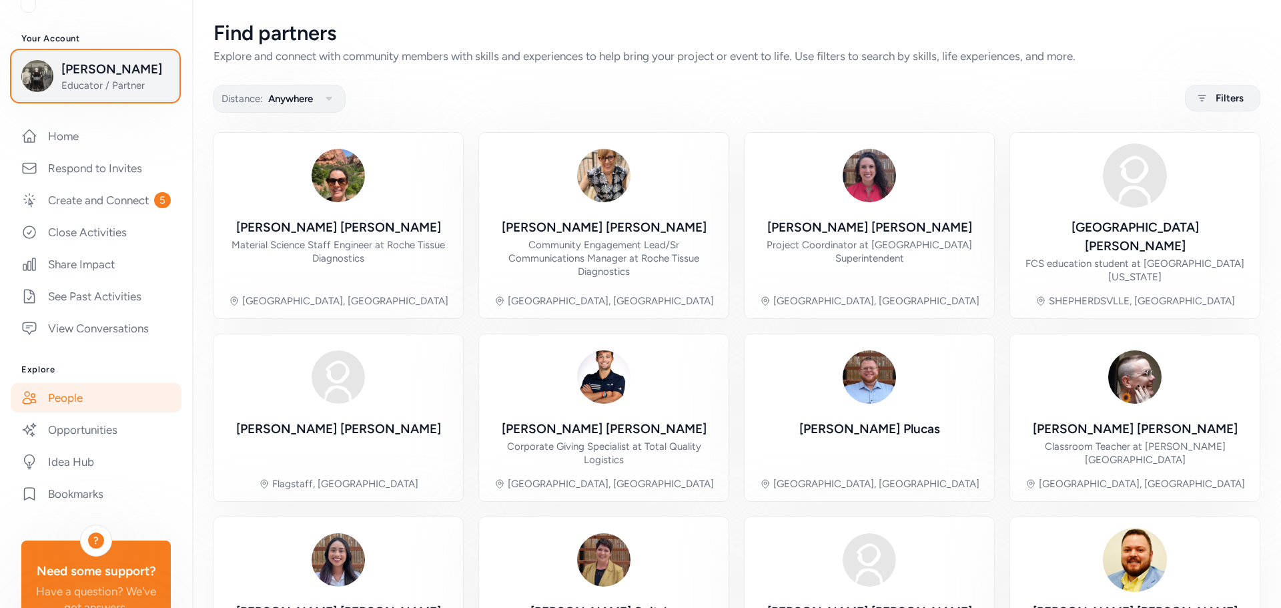
click at [73, 67] on span "[PERSON_NAME]" at bounding box center [115, 69] width 108 height 19
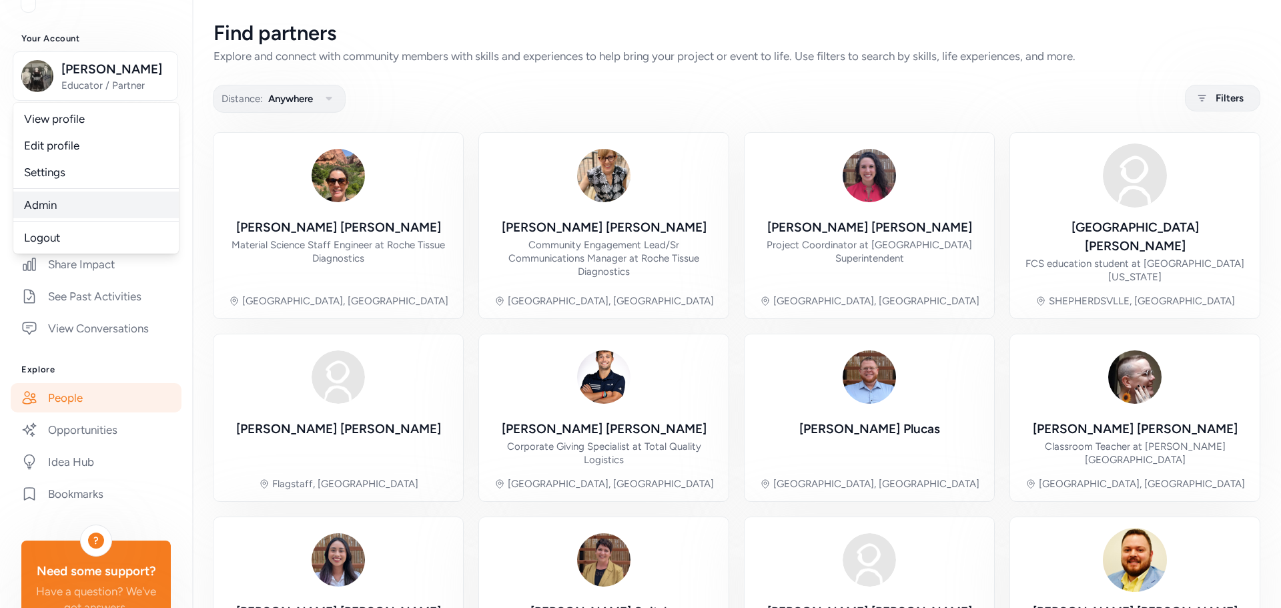
click at [52, 203] on link "Admin" at bounding box center [95, 204] width 165 height 27
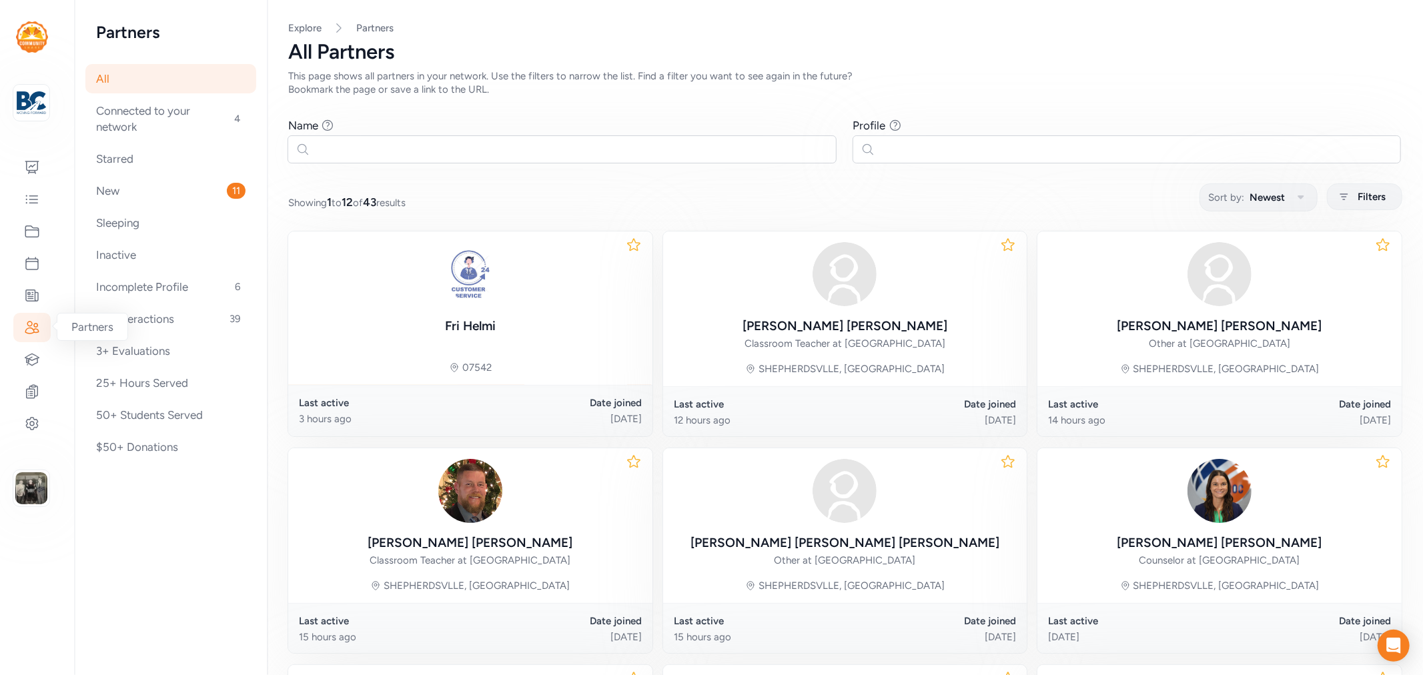
click at [32, 322] on icon at bounding box center [32, 328] width 16 height 16
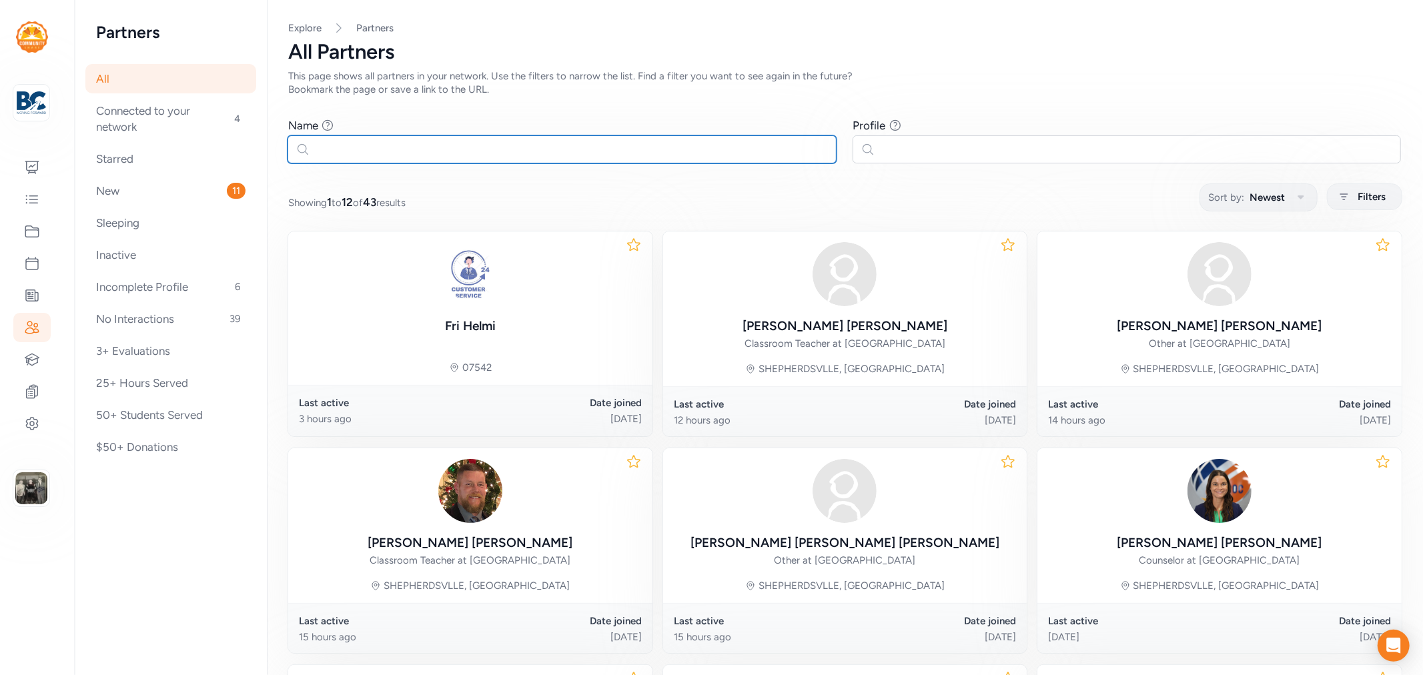
click at [331, 149] on input "text" at bounding box center [562, 149] width 549 height 28
click at [342, 141] on input "text" at bounding box center [562, 149] width 549 height 28
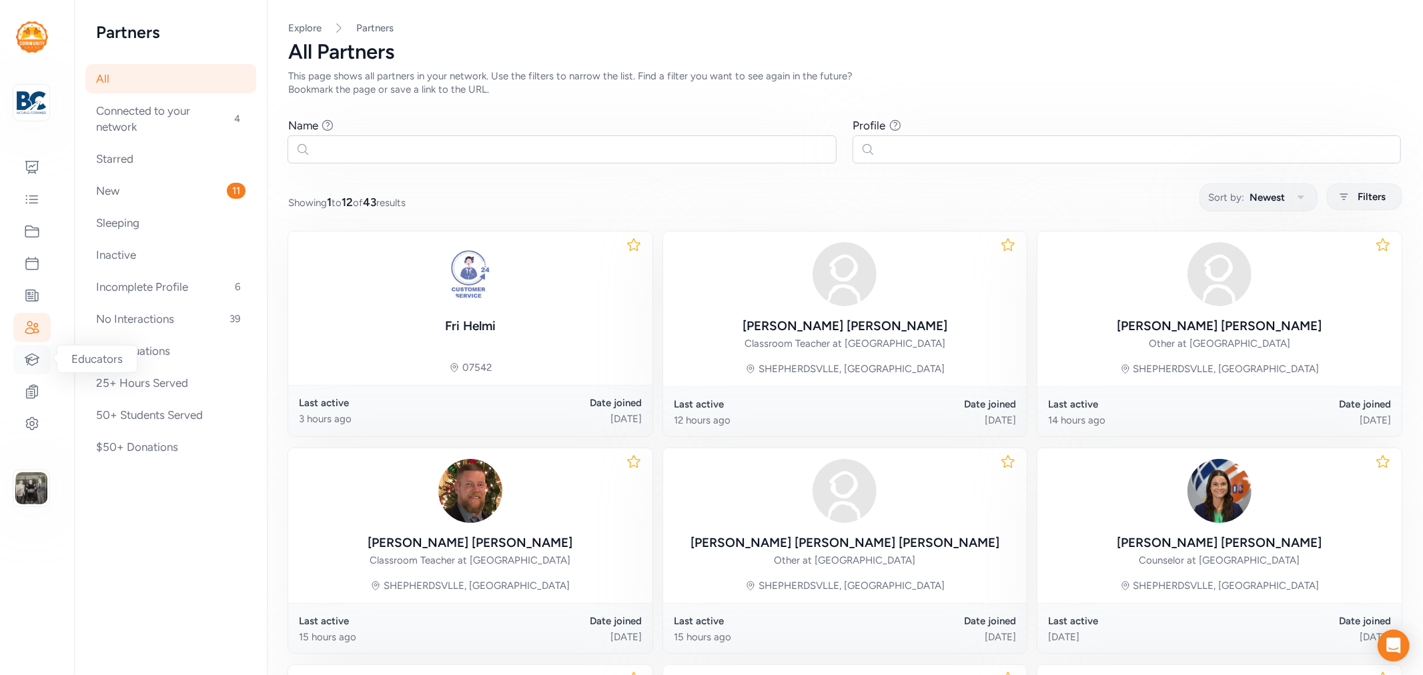
click at [41, 352] on div at bounding box center [31, 359] width 37 height 29
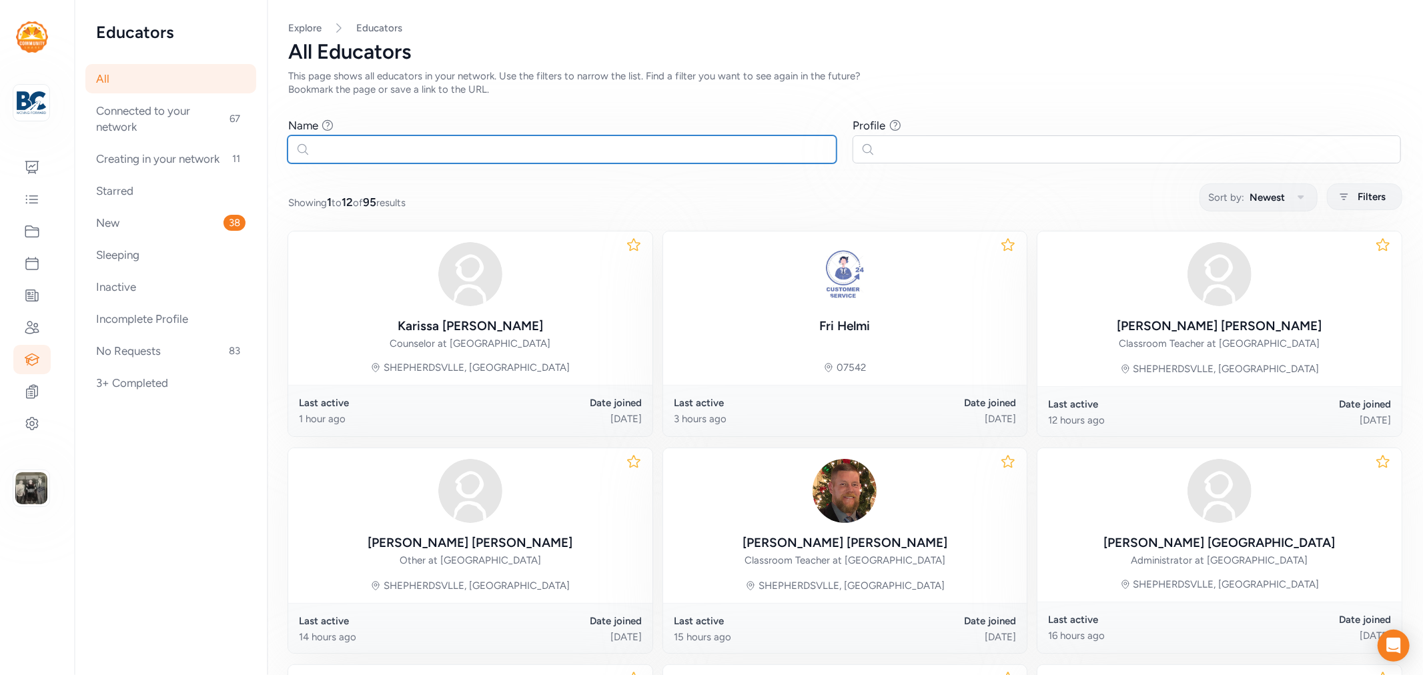
click at [344, 141] on input "text" at bounding box center [562, 149] width 549 height 28
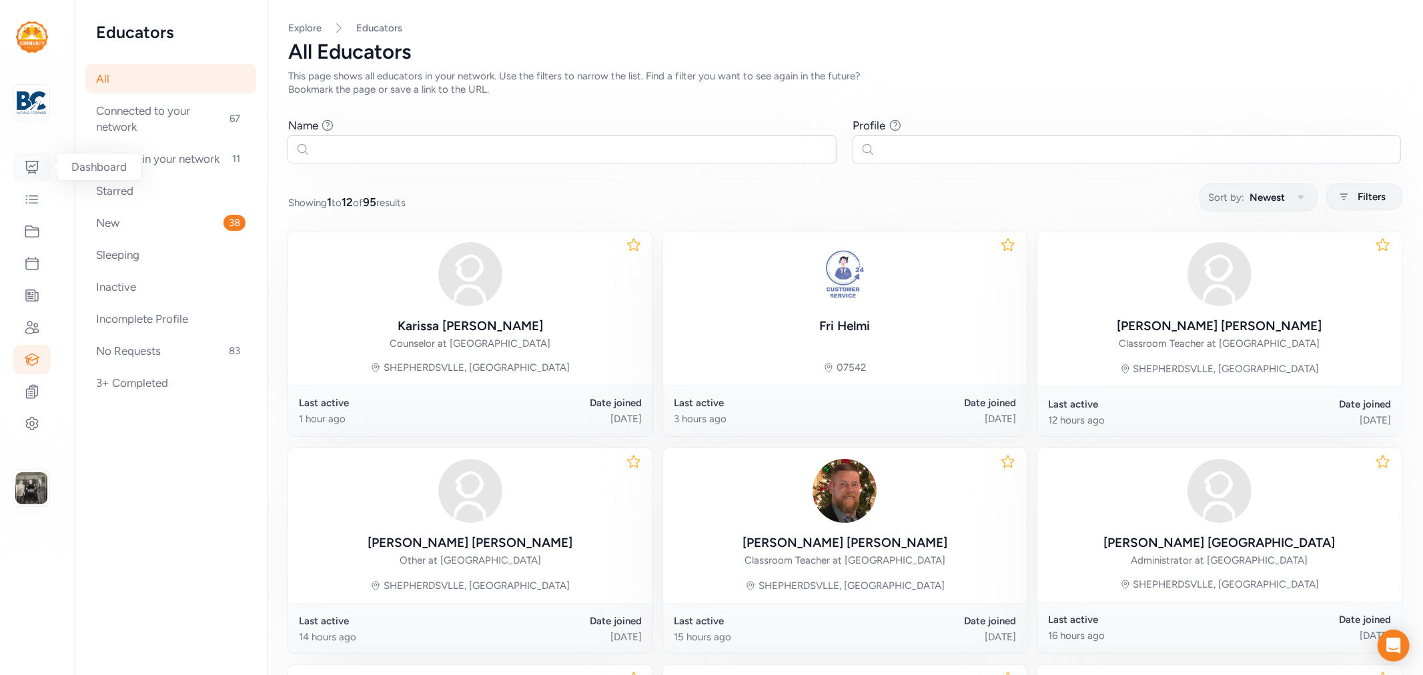
click at [25, 163] on icon at bounding box center [32, 167] width 16 height 16
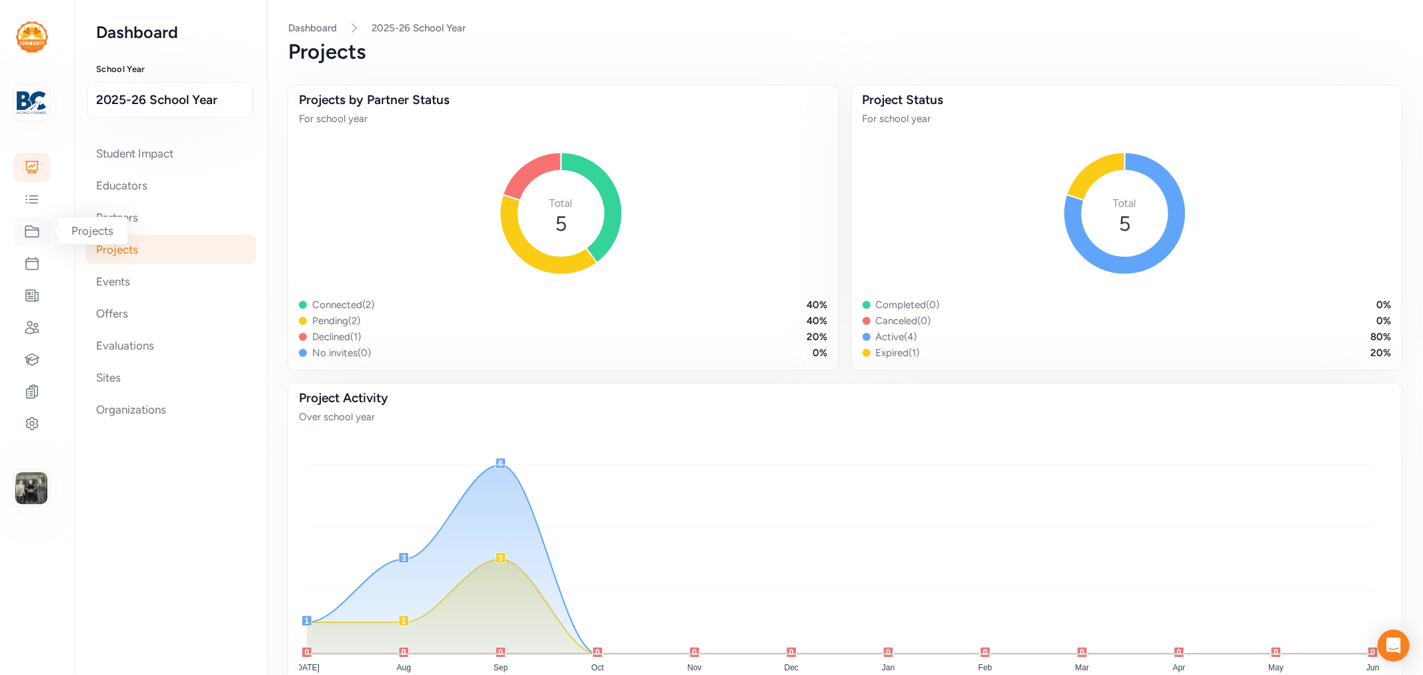
click at [28, 224] on icon at bounding box center [32, 231] width 16 height 16
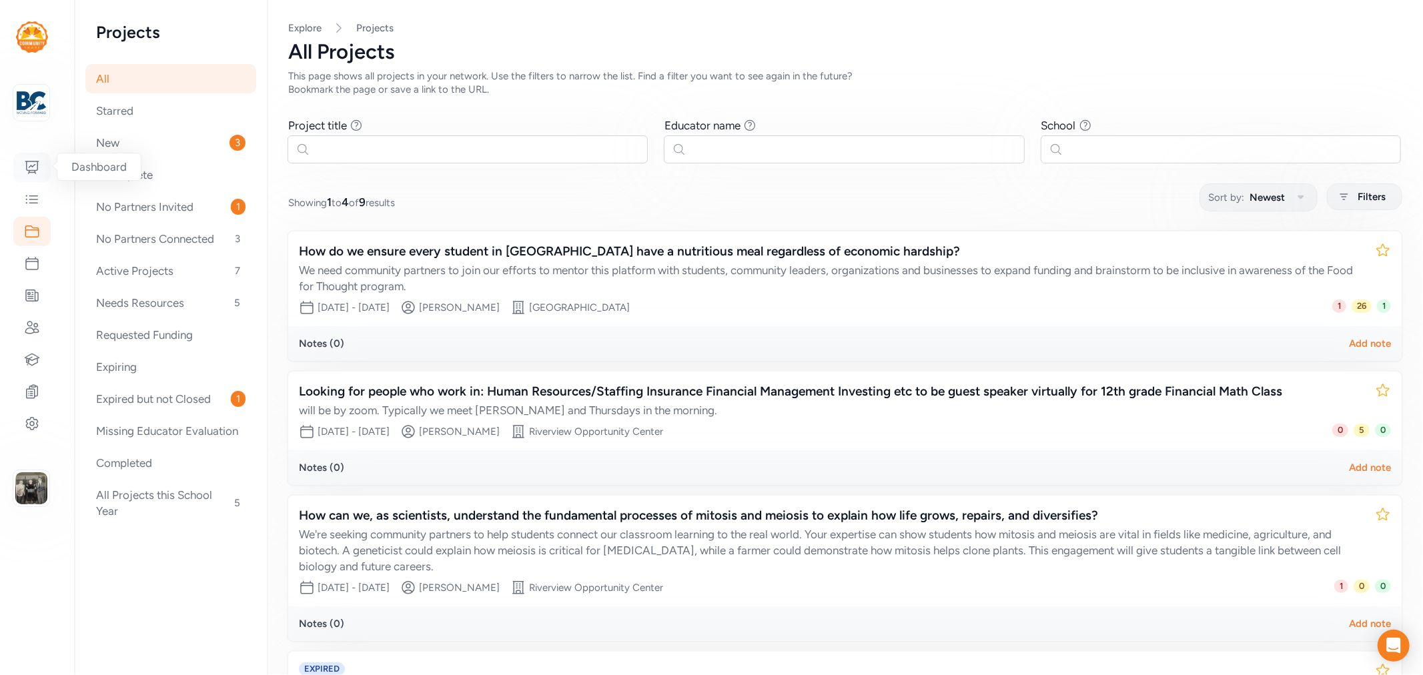
click at [31, 167] on icon at bounding box center [32, 167] width 16 height 16
